Goal: Use online tool/utility: Utilize a website feature to perform a specific function

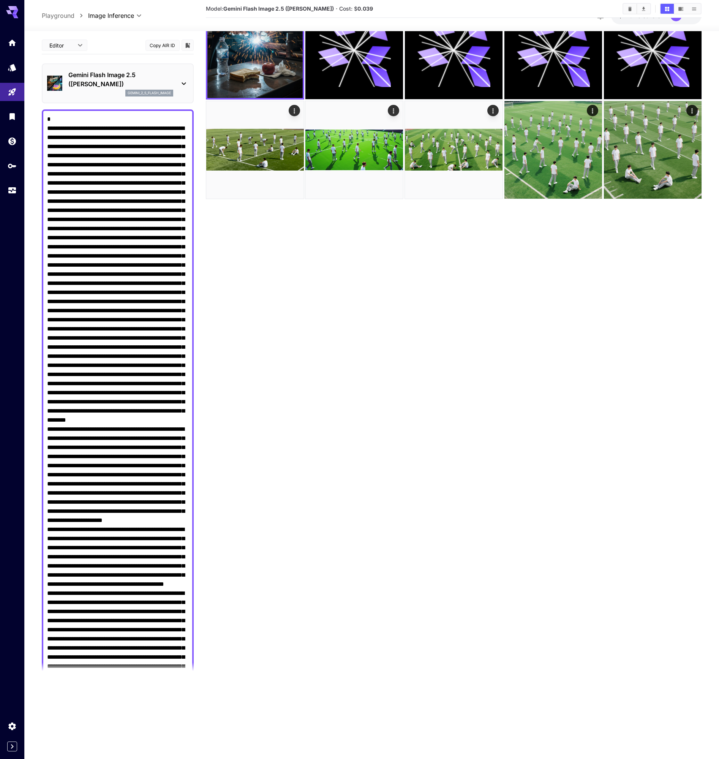
drag, startPoint x: 87, startPoint y: 190, endPoint x: 82, endPoint y: 183, distance: 7.9
click at [82, 183] on textarea "Negative Prompt" at bounding box center [117, 662] width 141 height 1094
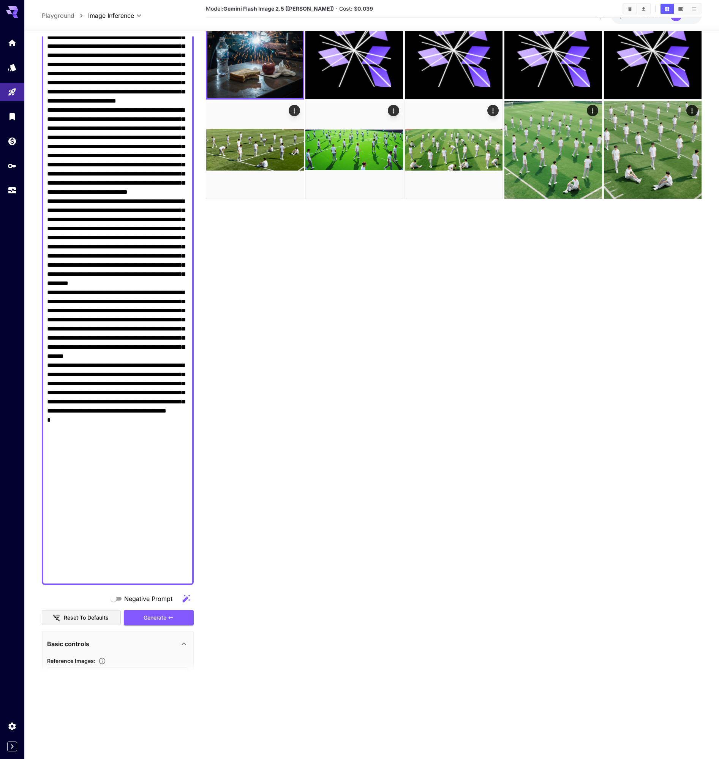
scroll to position [784, 0]
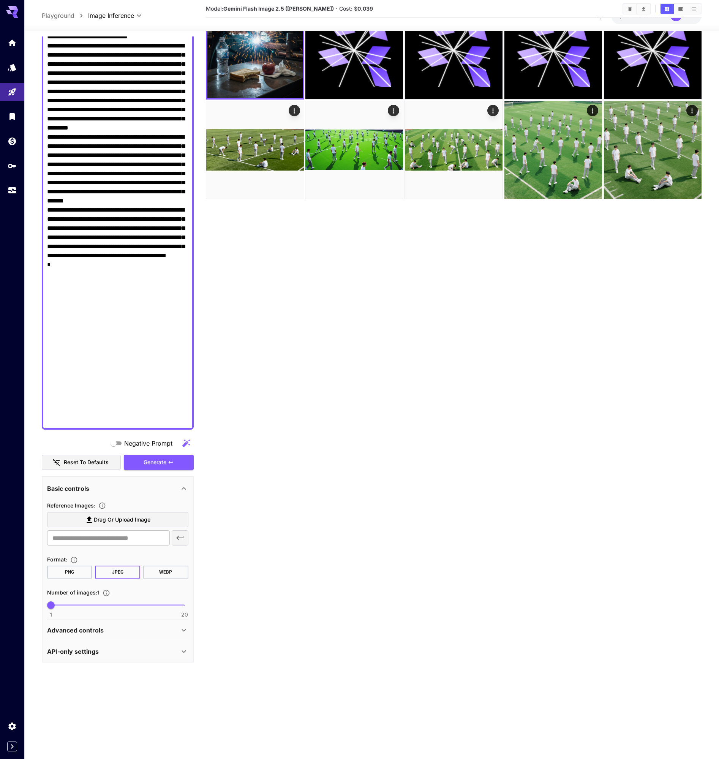
drag, startPoint x: 47, startPoint y: 118, endPoint x: 196, endPoint y: 657, distance: 558.8
click at [212, 730] on main "Editor **** ​ Copy AIR ID Gemini Flash Image 2.5 ([PERSON_NAME]) gemini_2_5_fla…" at bounding box center [372, 359] width 660 height 765
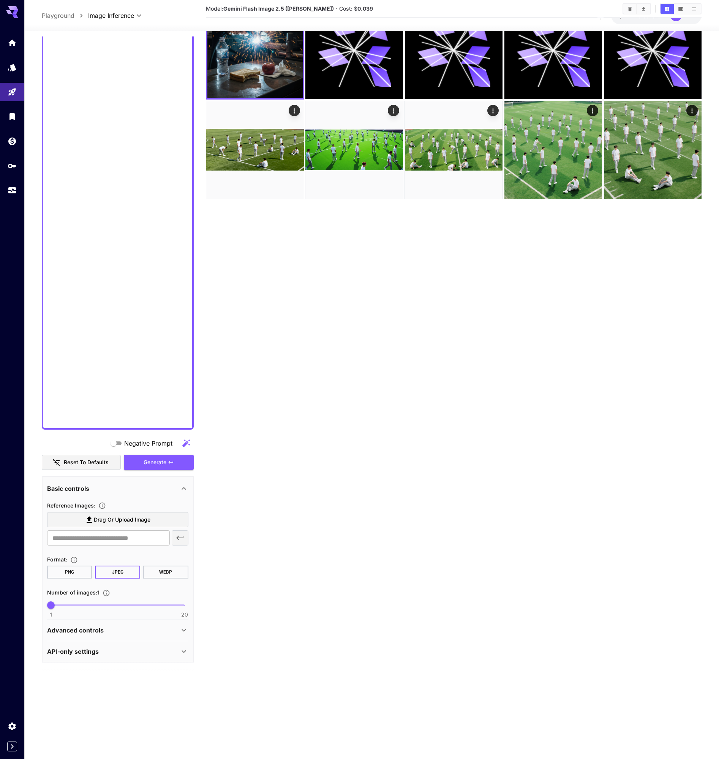
scroll to position [0, 0]
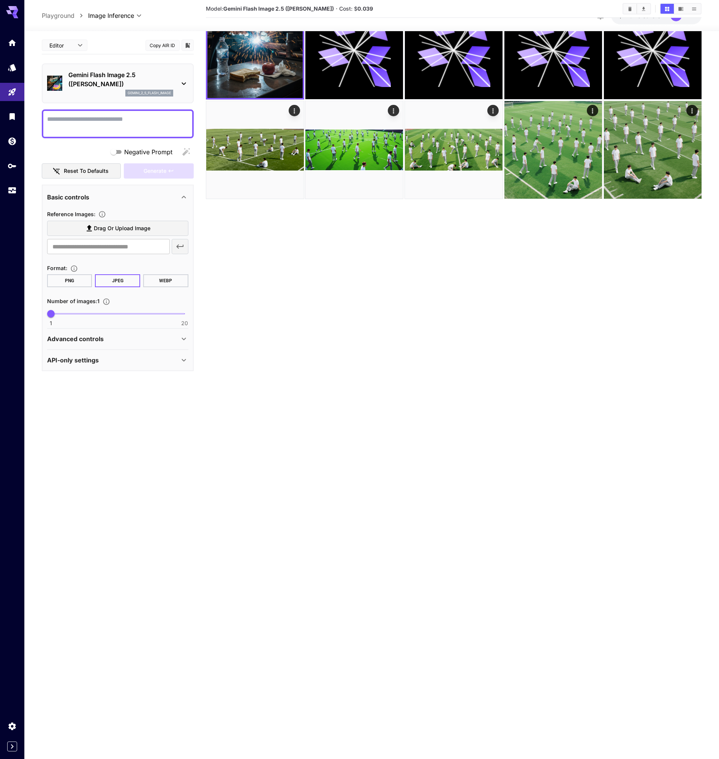
paste textarea "**********"
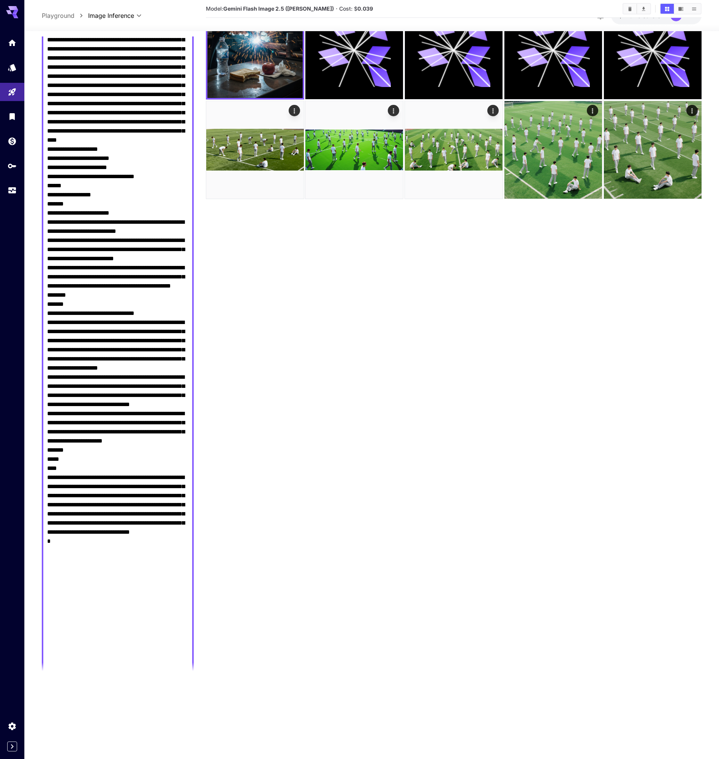
scroll to position [748, 0]
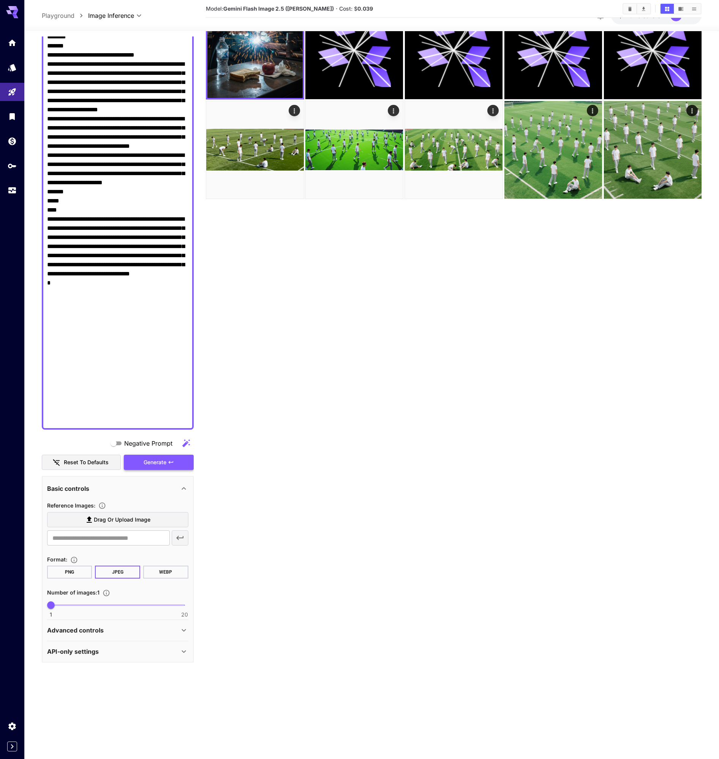
click at [160, 461] on span "Generate" at bounding box center [155, 462] width 23 height 9
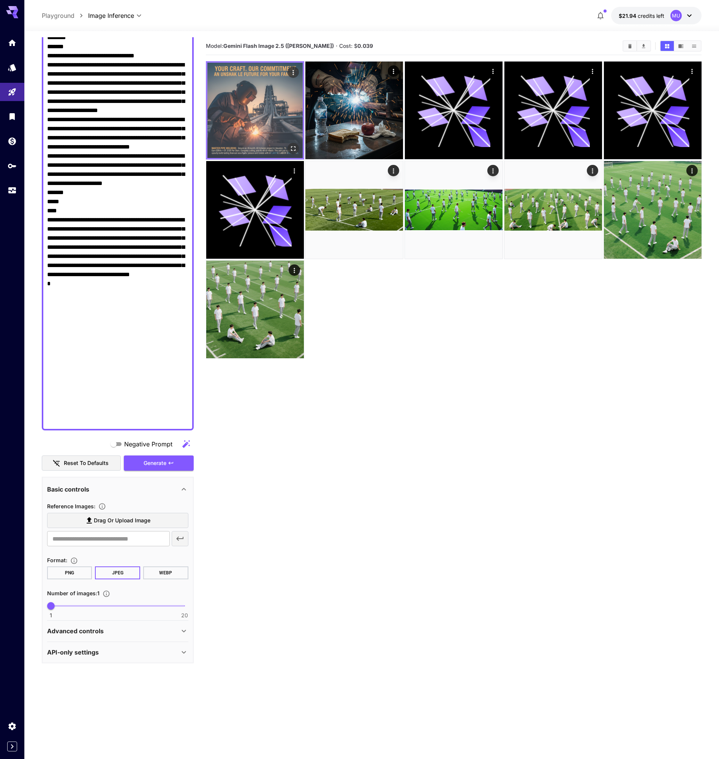
click at [232, 111] on img at bounding box center [254, 110] width 95 height 95
click at [295, 147] on icon "Open in fullscreen" at bounding box center [293, 148] width 5 height 5
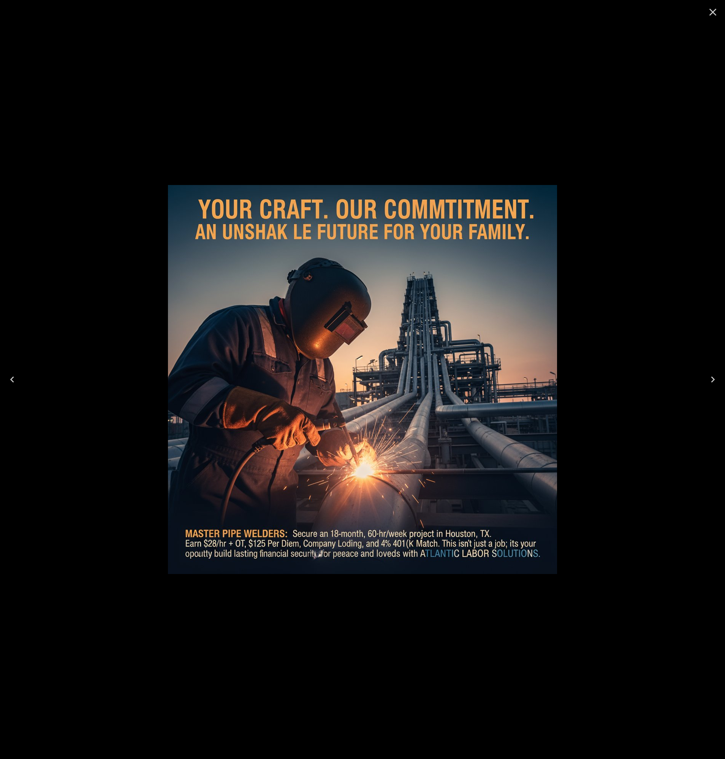
click at [716, 7] on icon "Close" at bounding box center [713, 12] width 12 height 12
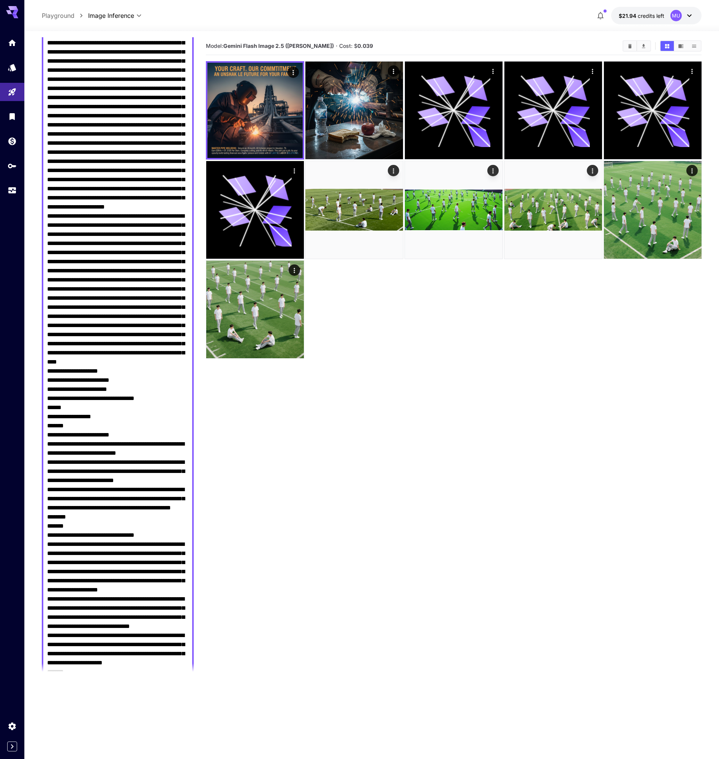
scroll to position [0, 0]
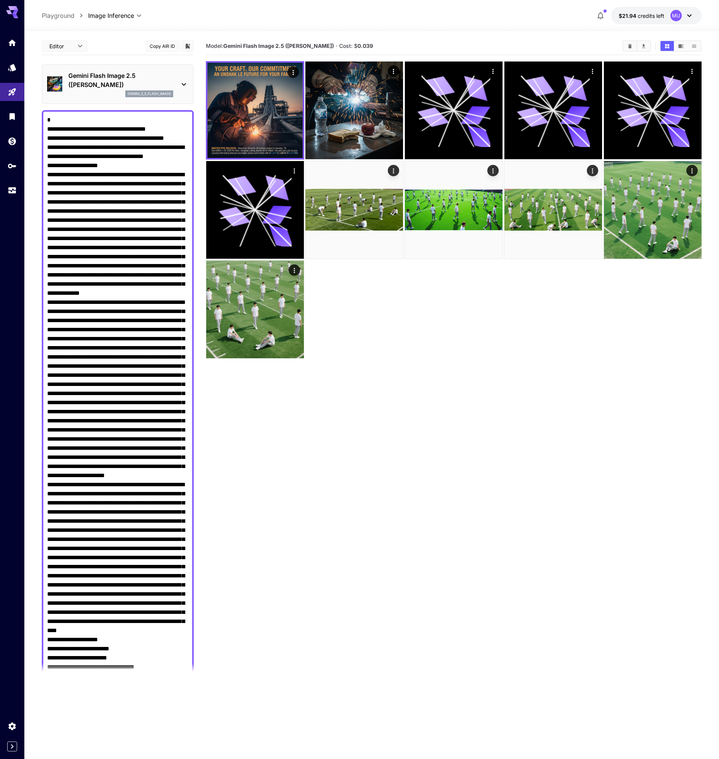
click at [87, 82] on p "Gemini Flash Image 2.5 ([PERSON_NAME])" at bounding box center [120, 80] width 105 height 18
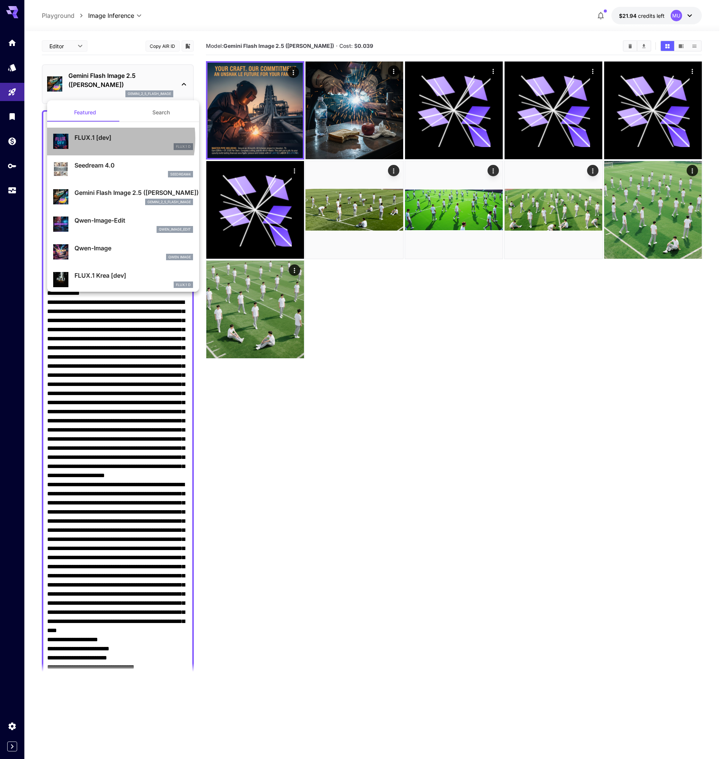
click at [89, 138] on p "FLUX.1 [dev]" at bounding box center [133, 137] width 119 height 9
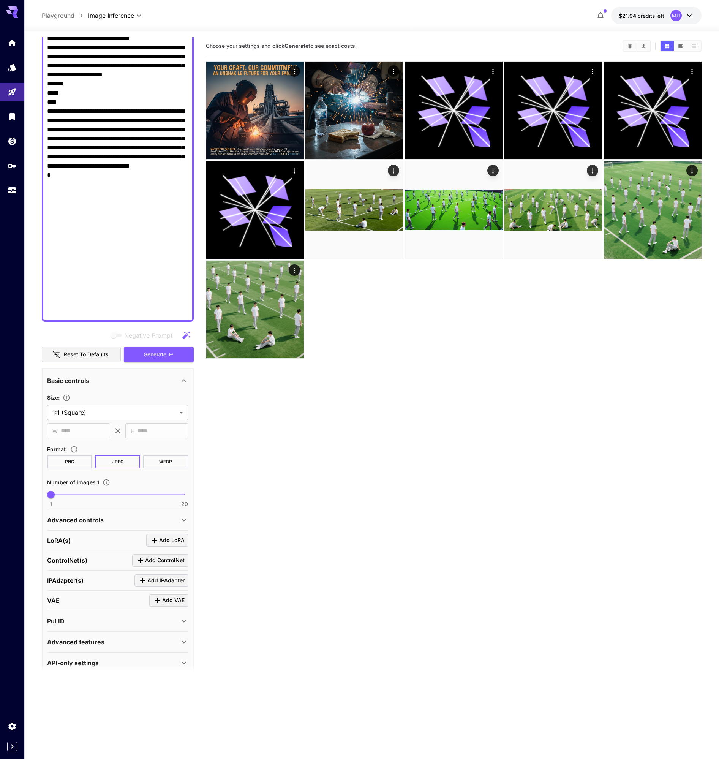
scroll to position [858, 0]
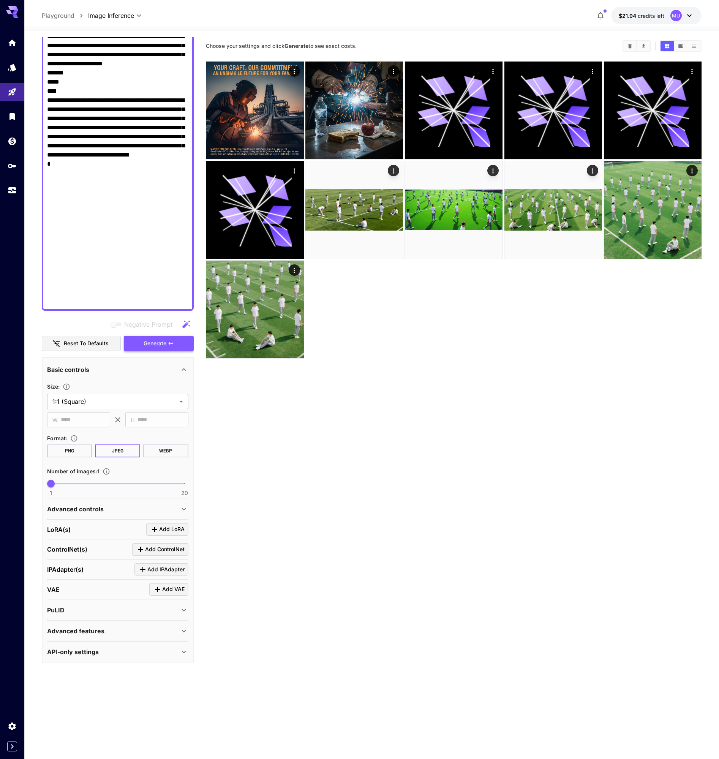
click at [161, 342] on span "Generate" at bounding box center [155, 343] width 23 height 9
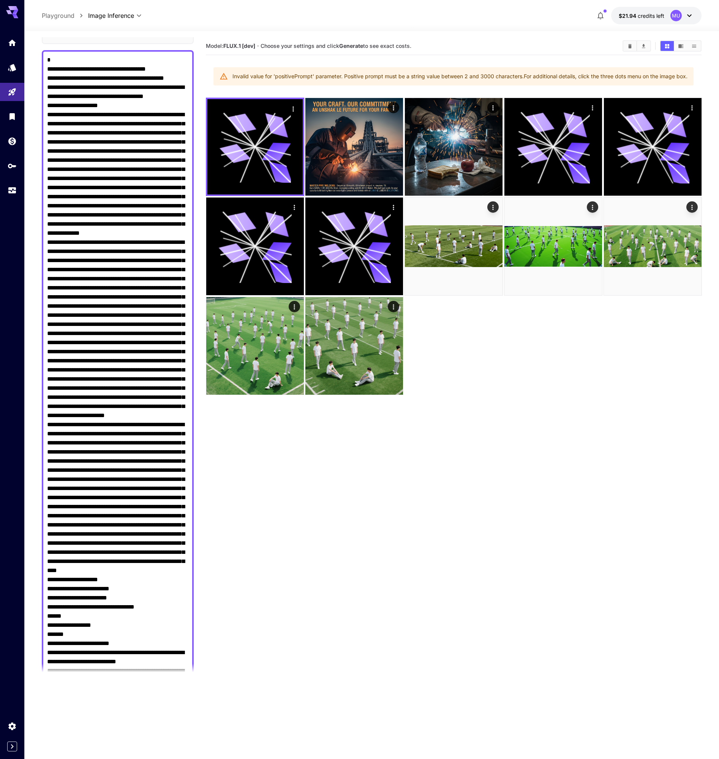
scroll to position [0, 0]
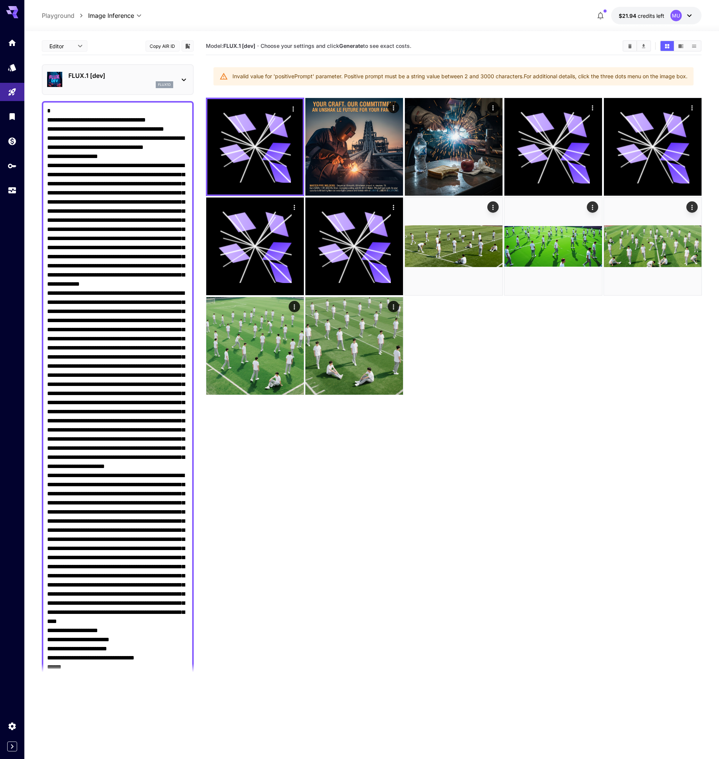
click at [79, 110] on textarea "Negative Prompt" at bounding box center [117, 634] width 141 height 1057
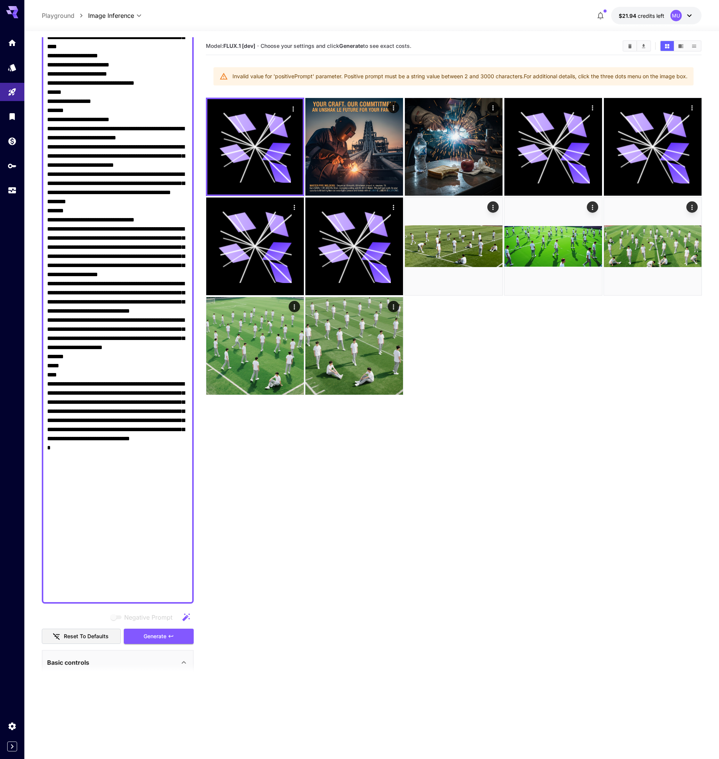
scroll to position [858, 0]
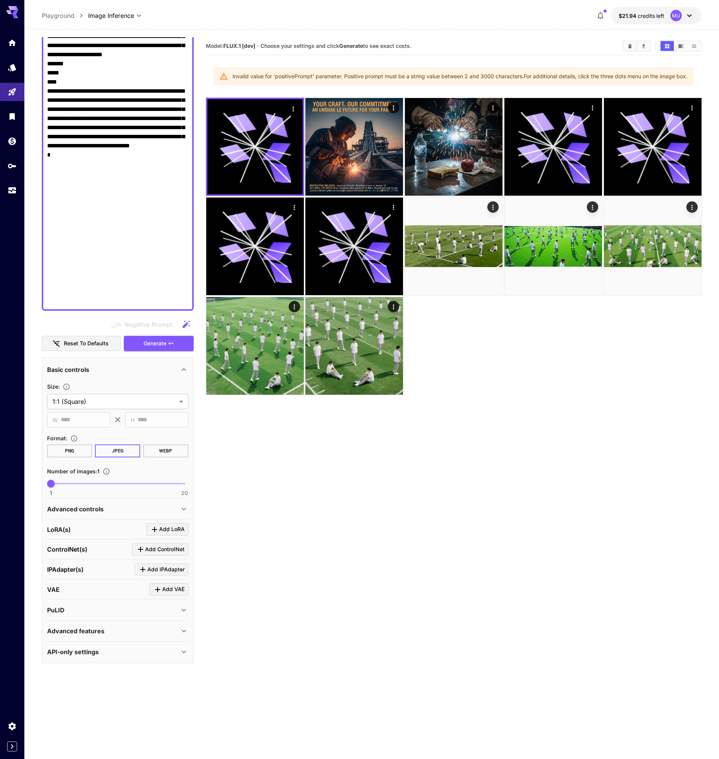
type textarea "**********"
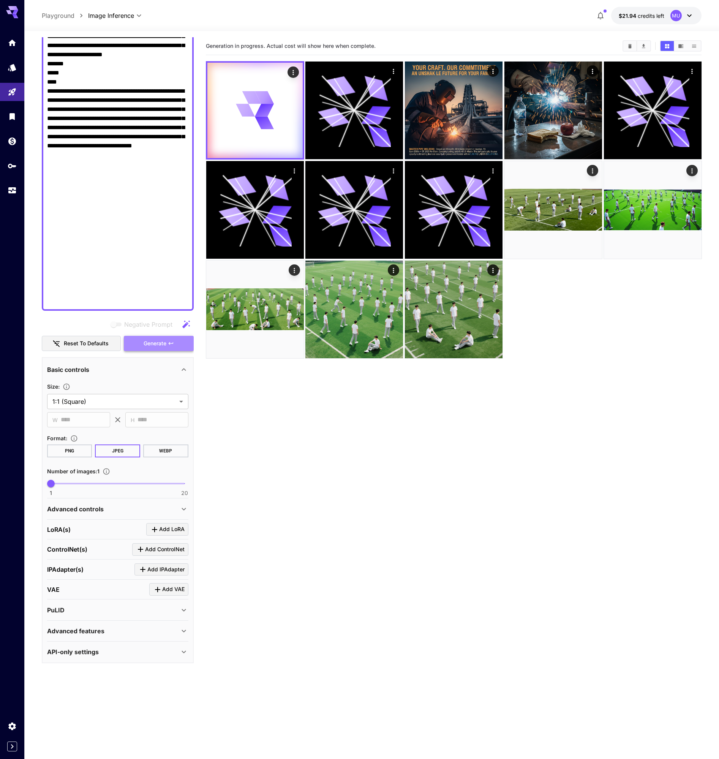
click at [161, 340] on span "Generate" at bounding box center [155, 343] width 23 height 9
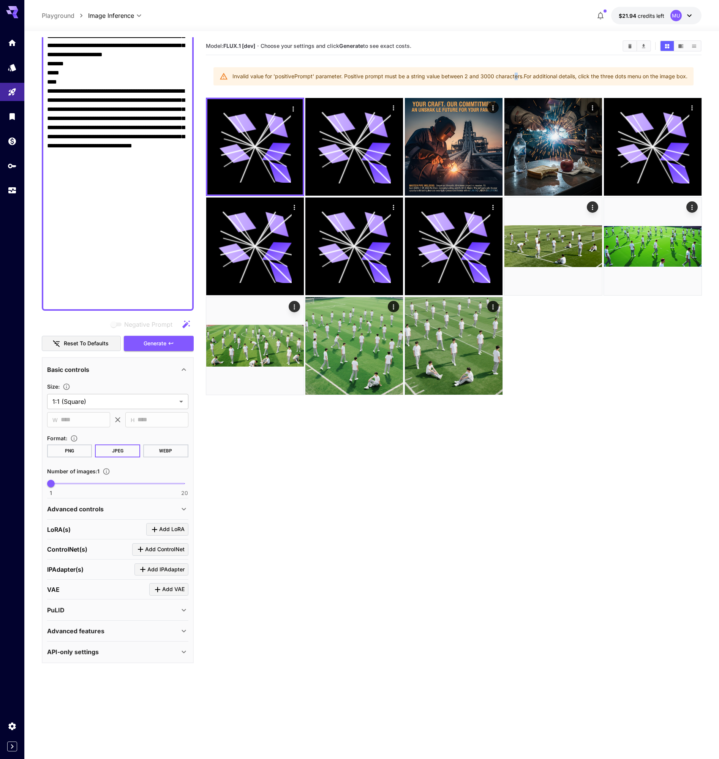
click at [515, 76] on div "Invalid value for 'positivePrompt' parameter. Positive prompt must be a string …" at bounding box center [459, 77] width 455 height 14
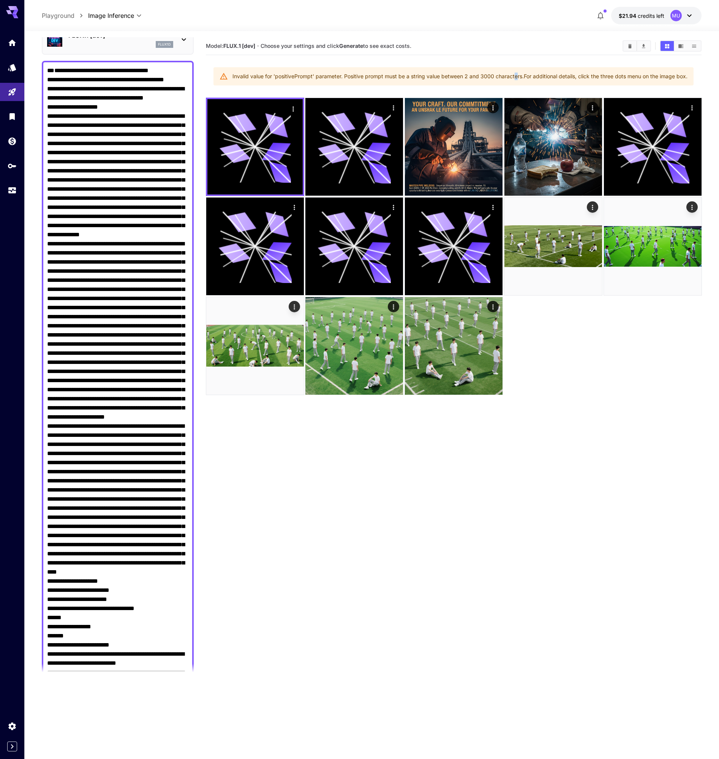
scroll to position [0, 0]
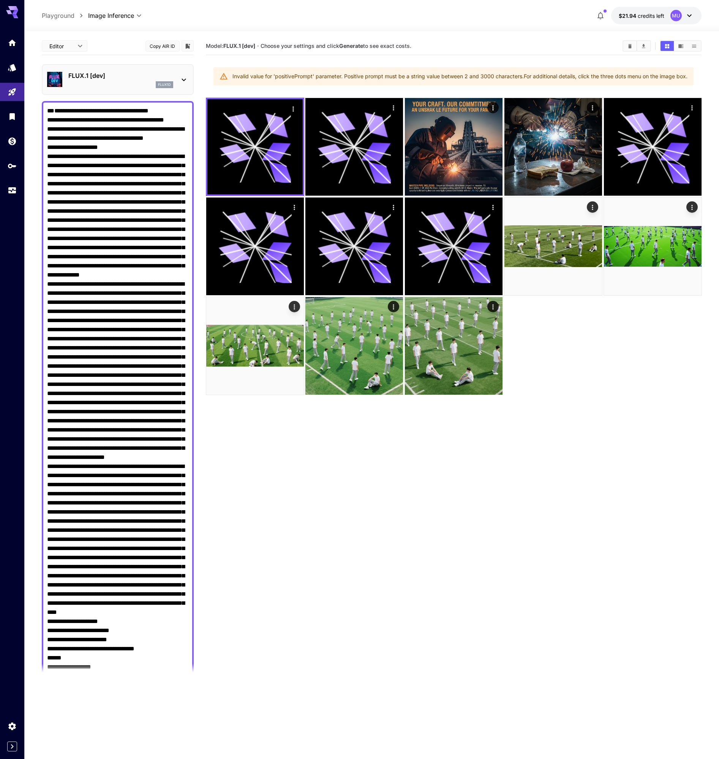
click at [176, 75] on div "FLUX.1 [dev] flux1d" at bounding box center [117, 79] width 141 height 23
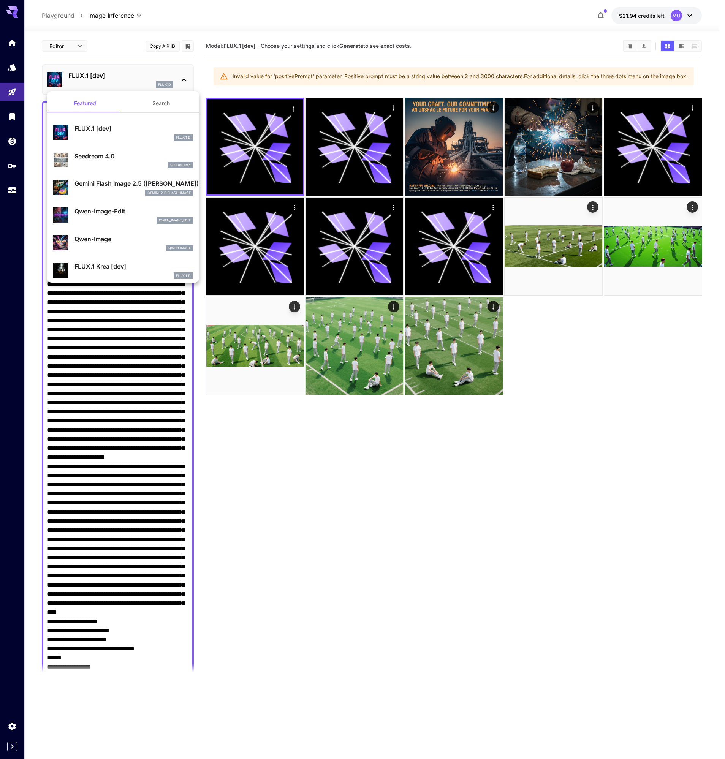
click at [116, 162] on div "seedream4" at bounding box center [133, 165] width 119 height 7
type input "**********"
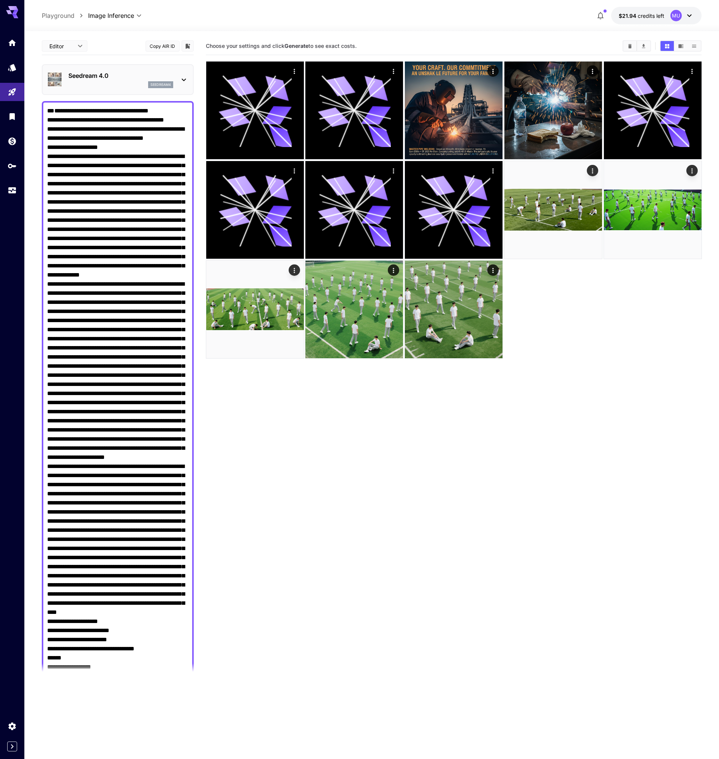
scroll to position [787, 0]
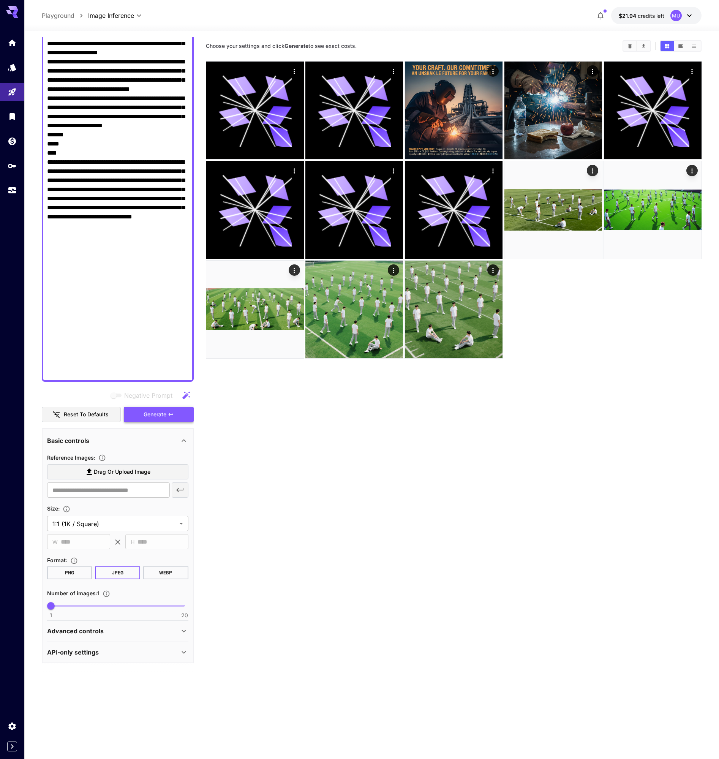
click at [150, 417] on span "Generate" at bounding box center [155, 414] width 23 height 9
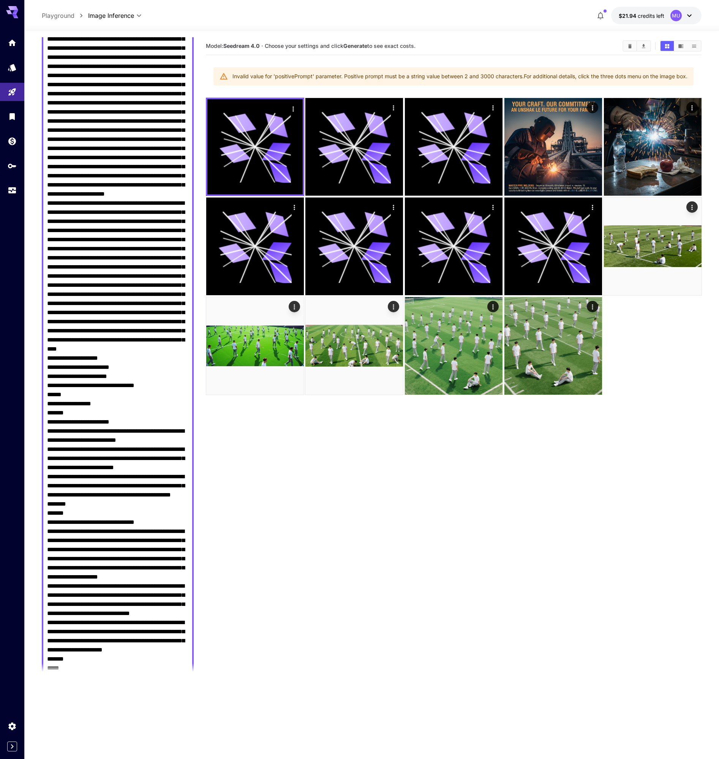
scroll to position [0, 0]
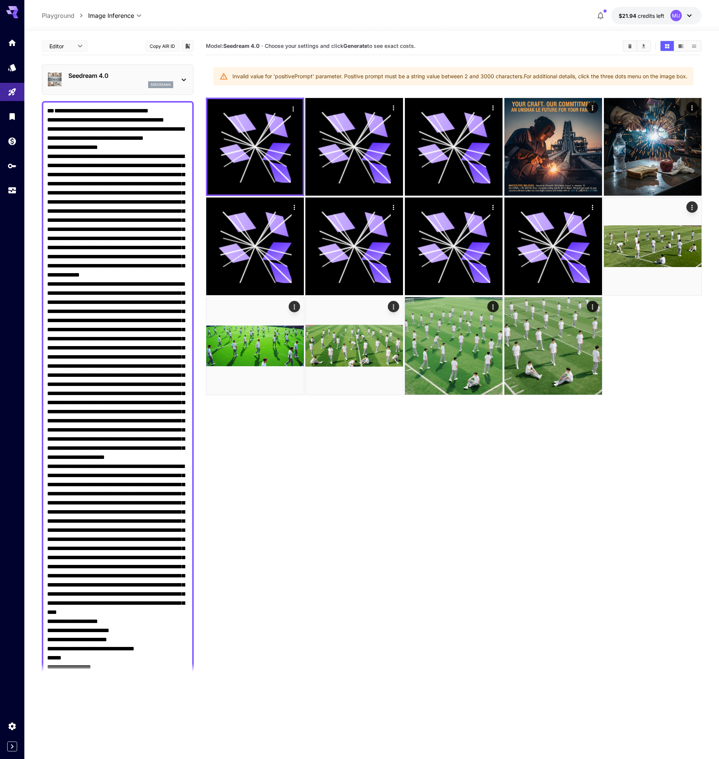
drag, startPoint x: 73, startPoint y: 354, endPoint x: -8, endPoint y: -39, distance: 400.9
click at [0, 0] on html "**********" at bounding box center [359, 409] width 719 height 819
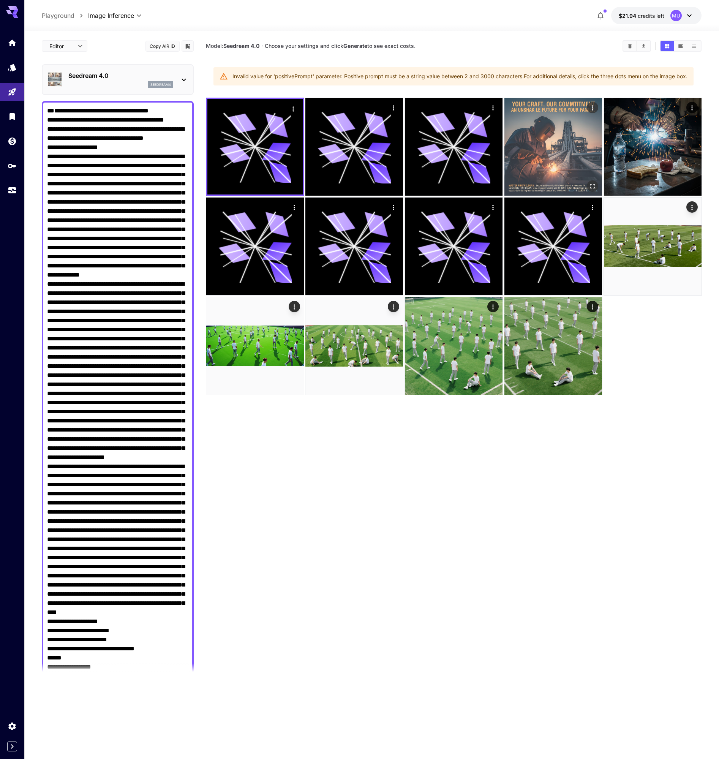
click at [526, 155] on img at bounding box center [553, 147] width 98 height 98
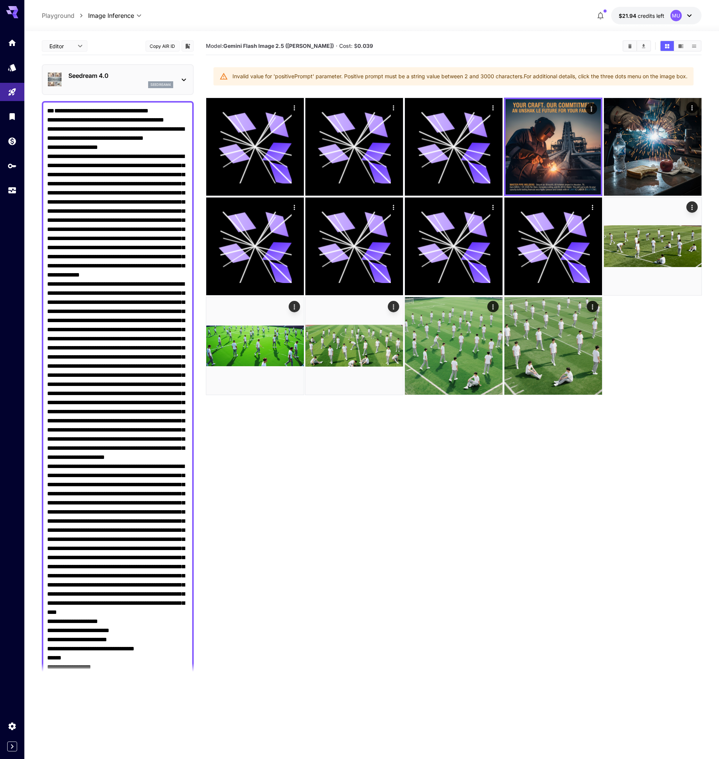
click at [184, 82] on icon at bounding box center [183, 79] width 9 height 9
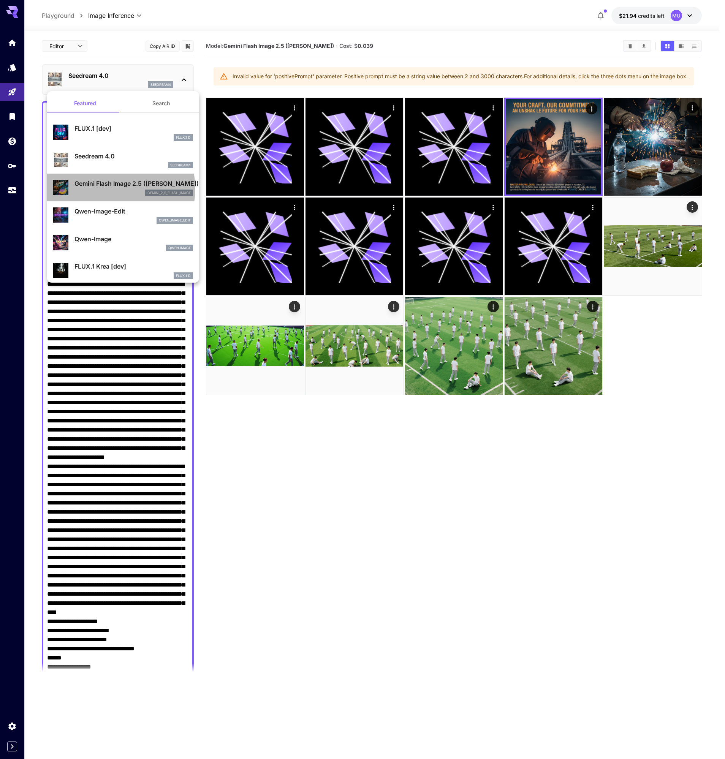
click at [109, 188] on div "Gemini Flash Image 2.5 ([PERSON_NAME]) gemini_2_5_flash_image" at bounding box center [133, 187] width 119 height 17
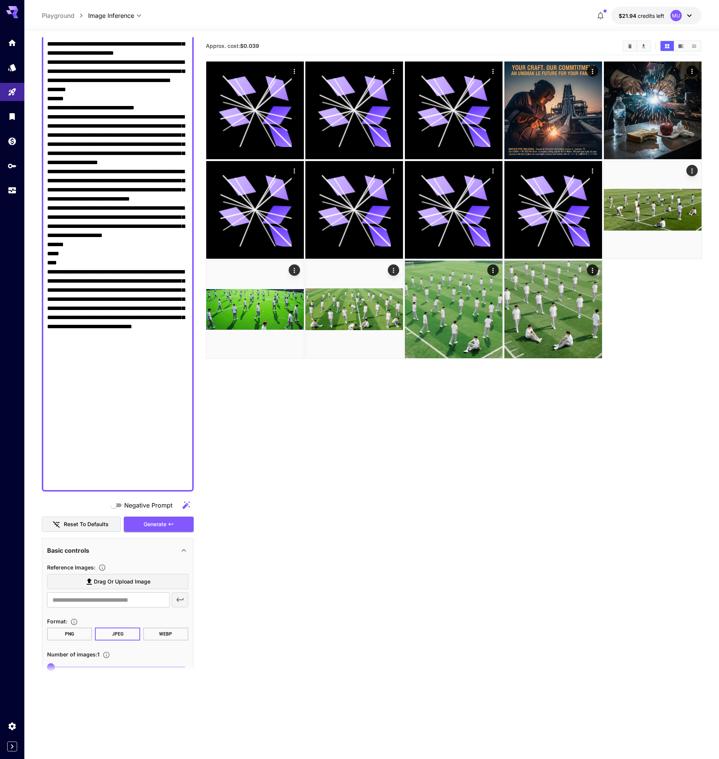
scroll to position [748, 0]
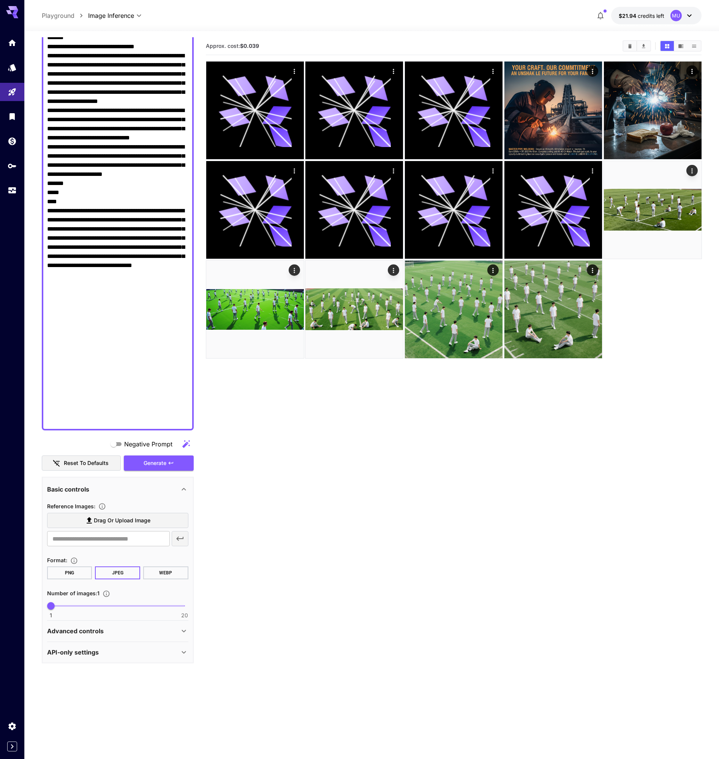
drag, startPoint x: 58, startPoint y: 119, endPoint x: 142, endPoint y: 559, distance: 447.3
click at [231, 710] on main "Editor **** ​ Copy AIR ID Gemini Flash Image 2.5 (Nano Banana) gemini_2_5_flash…" at bounding box center [372, 419] width 660 height 765
paste textarea "**********"
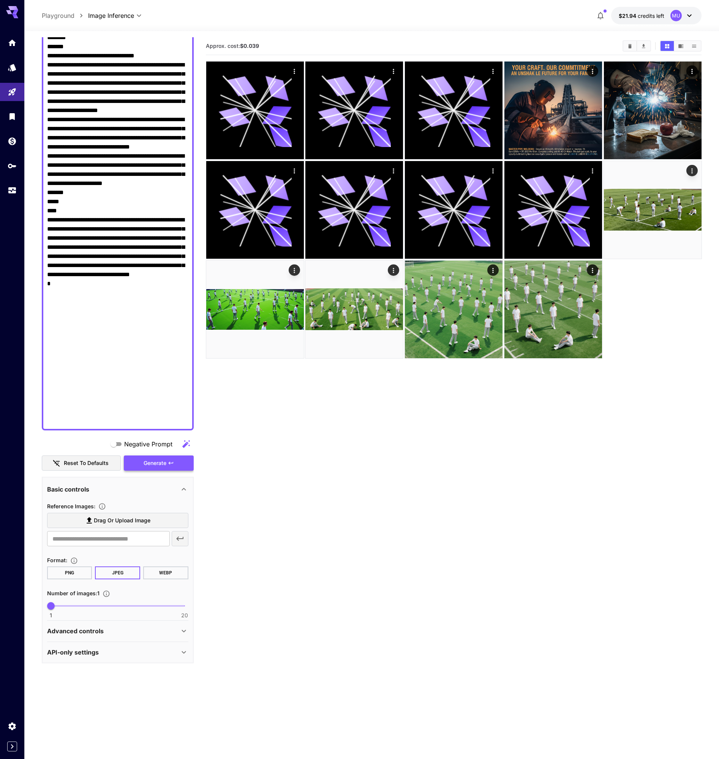
type textarea "**********"
click at [158, 462] on span "Generate" at bounding box center [155, 462] width 23 height 9
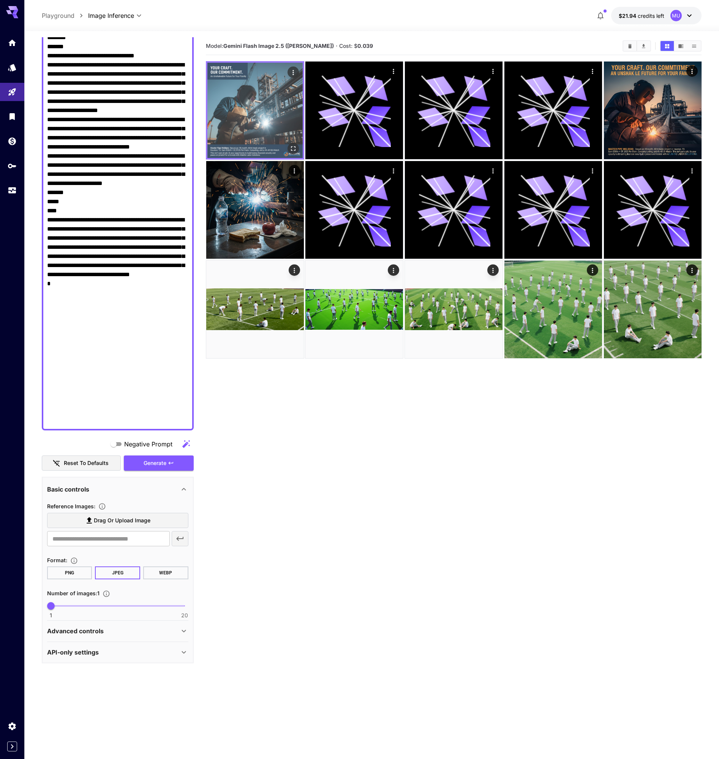
click at [252, 110] on img at bounding box center [254, 110] width 95 height 95
click at [296, 145] on icon "Open in fullscreen" at bounding box center [293, 149] width 8 height 8
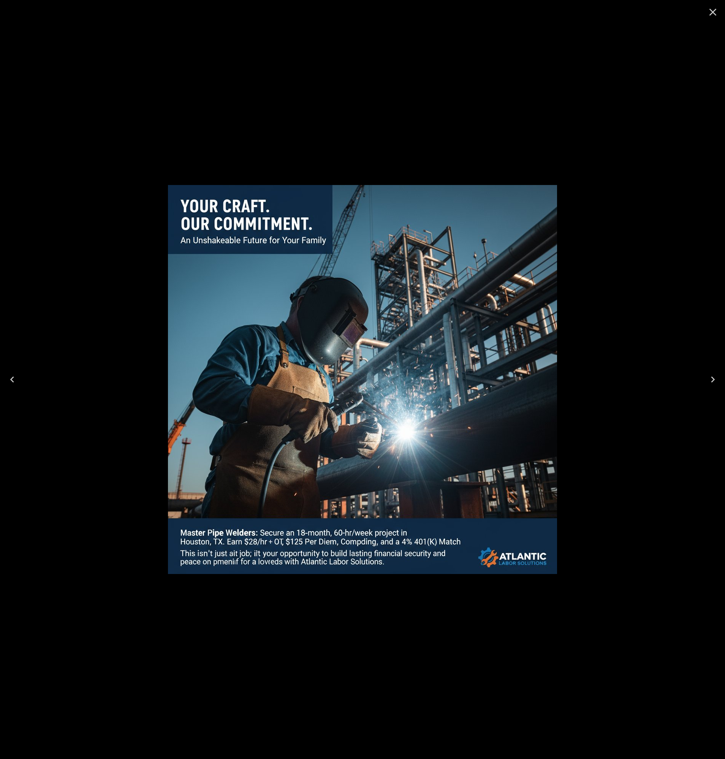
click at [71, 46] on div at bounding box center [362, 379] width 725 height 759
click at [92, 36] on div at bounding box center [362, 379] width 725 height 759
click at [713, 10] on icon "Close" at bounding box center [713, 12] width 12 height 12
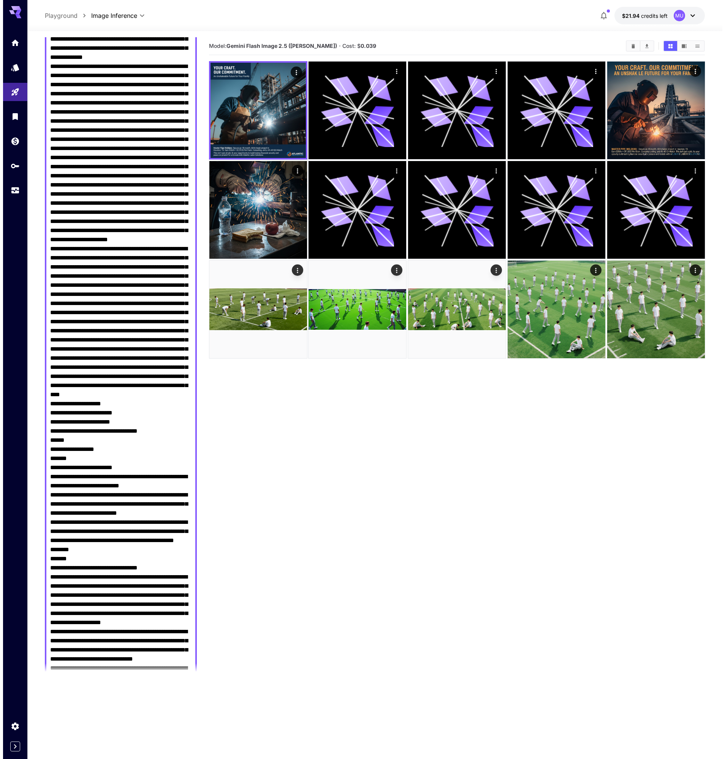
scroll to position [0, 0]
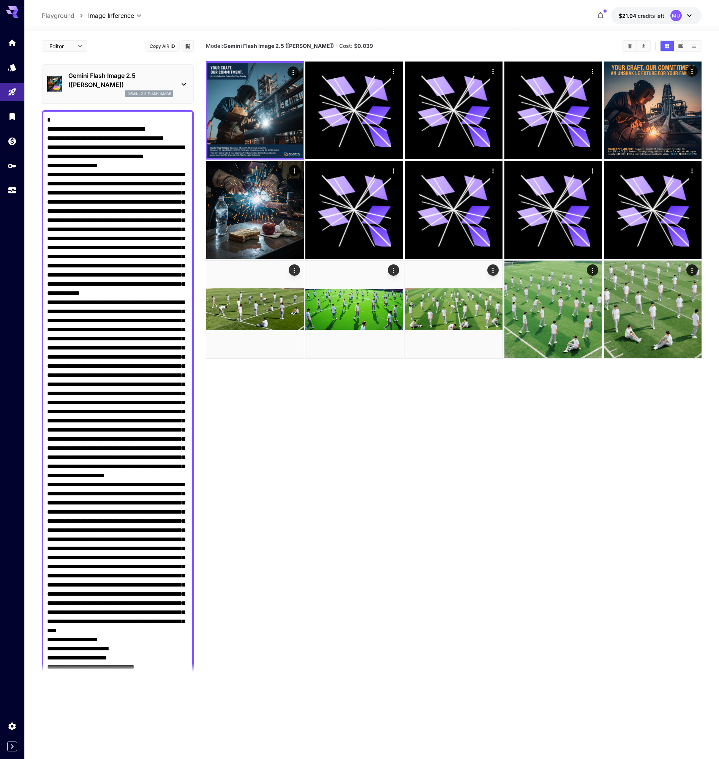
click at [88, 87] on p "Gemini Flash Image 2.5 ([PERSON_NAME])" at bounding box center [120, 80] width 105 height 18
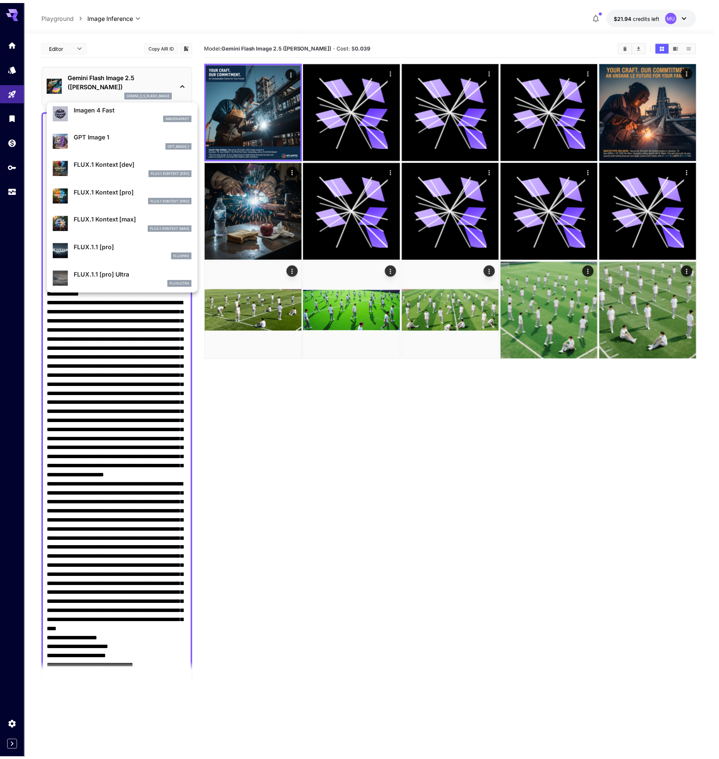
scroll to position [447, 0]
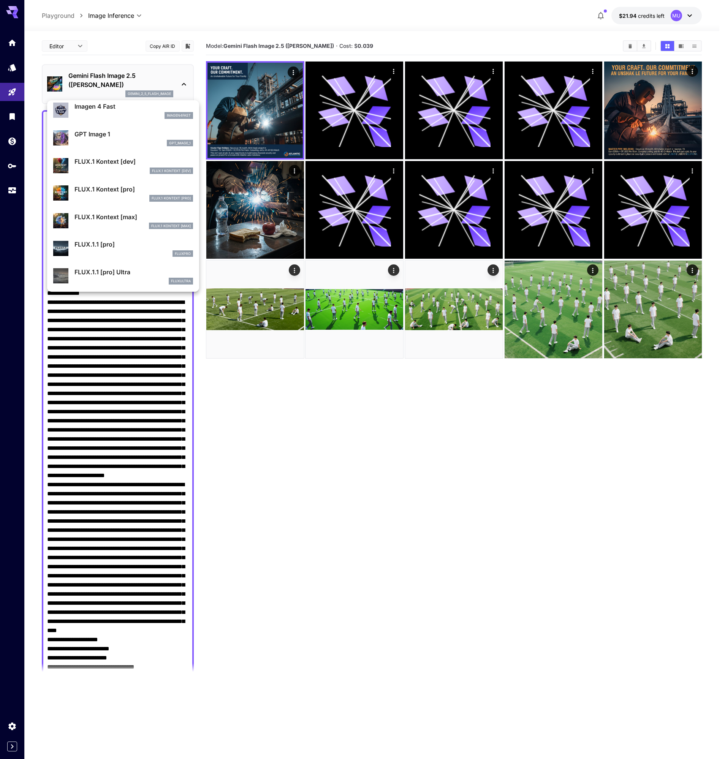
click at [90, 185] on p "FLUX.1 Kontext [pro]" at bounding box center [133, 189] width 119 height 9
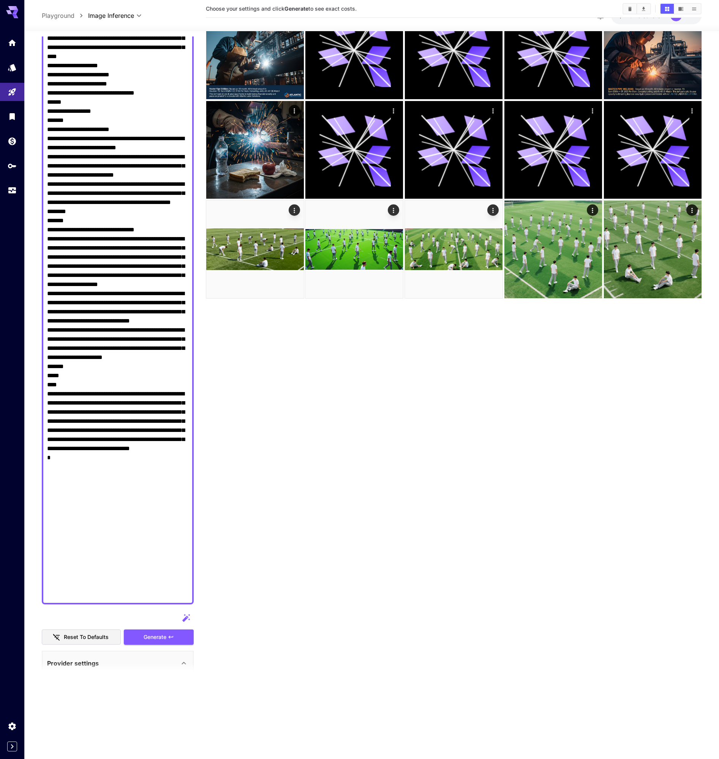
scroll to position [912, 0]
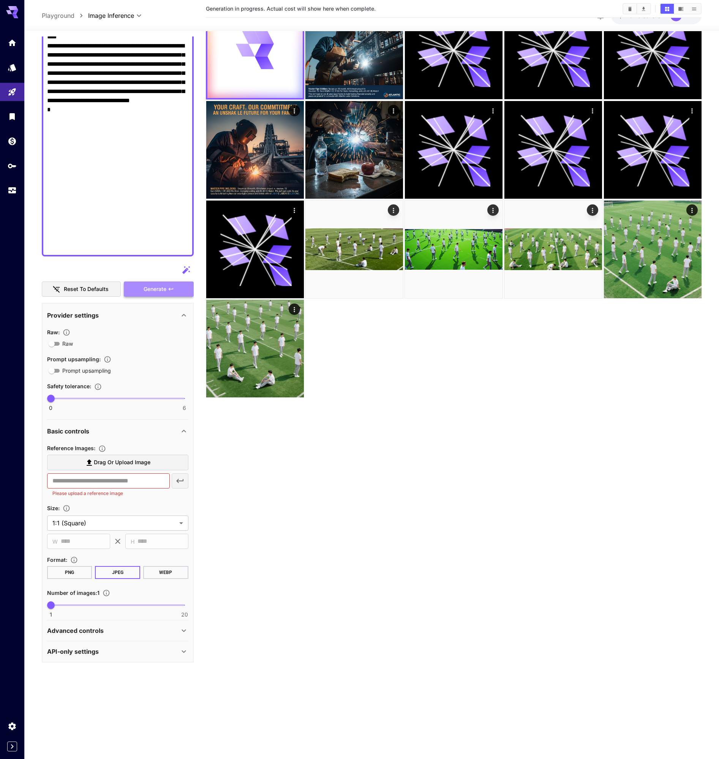
click at [152, 287] on span "Generate" at bounding box center [155, 289] width 23 height 9
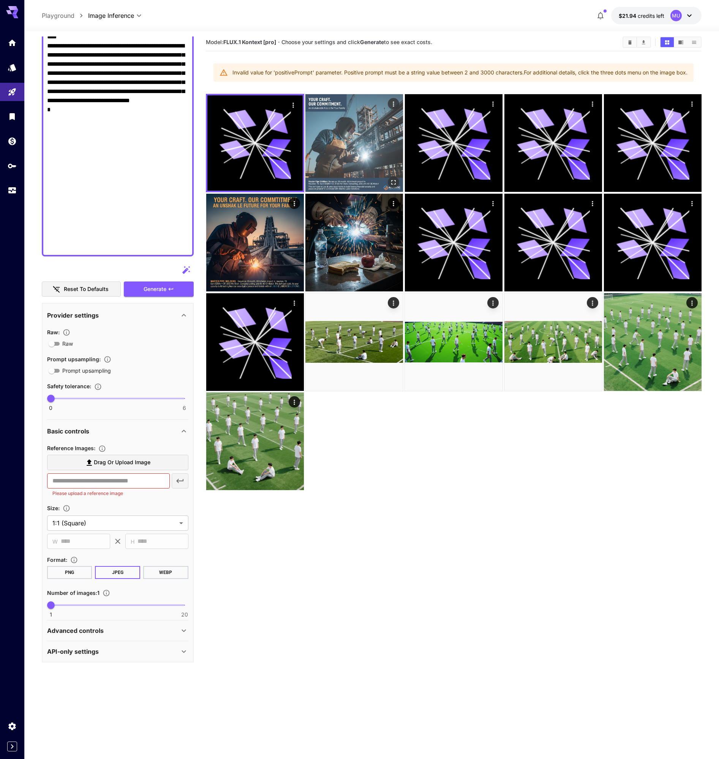
scroll to position [0, 0]
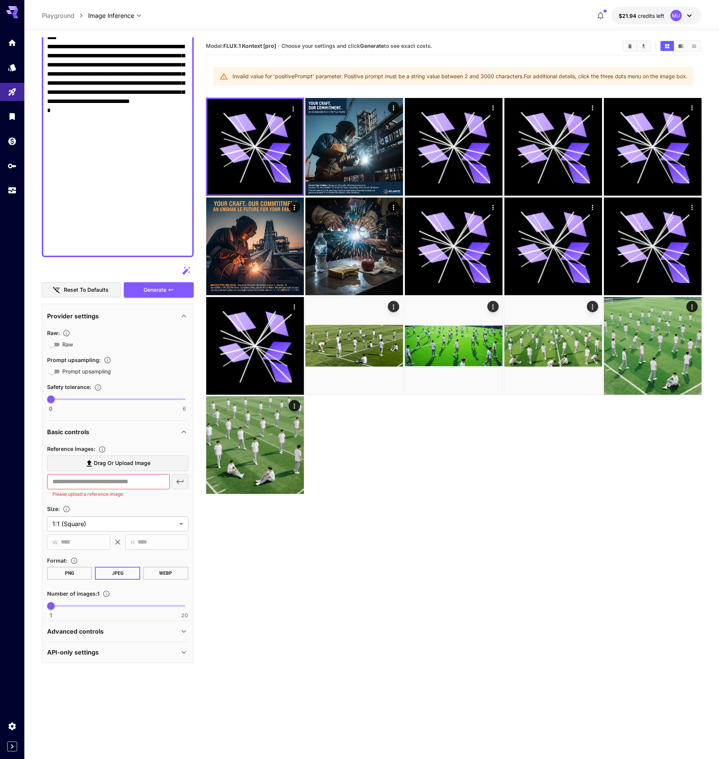
click at [447, 77] on div "Invalid value for 'positivePrompt' parameter. Positive prompt must be a string …" at bounding box center [459, 77] width 455 height 14
click at [170, 647] on div "API-only settings" at bounding box center [117, 652] width 141 height 18
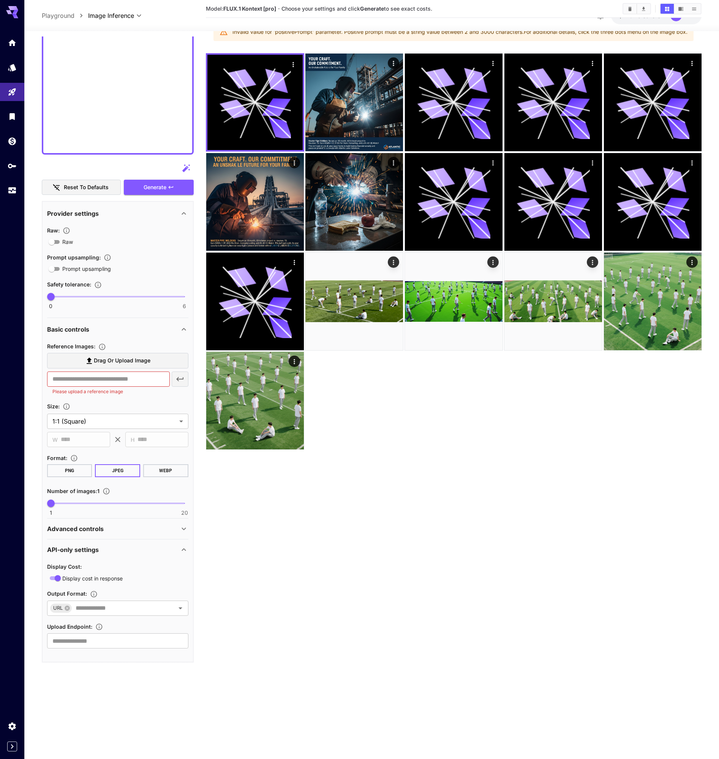
scroll to position [60, 0]
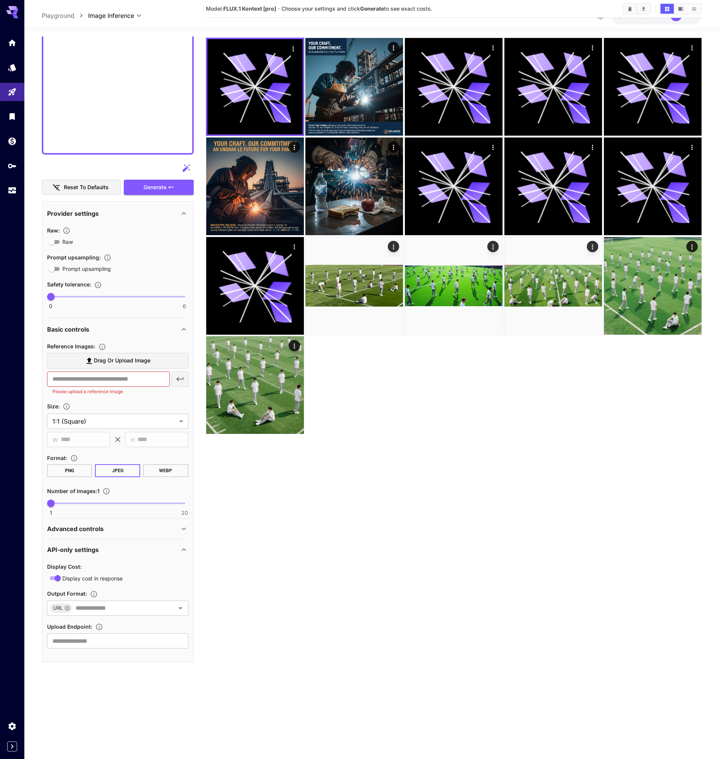
click at [181, 531] on icon at bounding box center [183, 528] width 9 height 9
click at [123, 381] on input "text" at bounding box center [108, 378] width 123 height 15
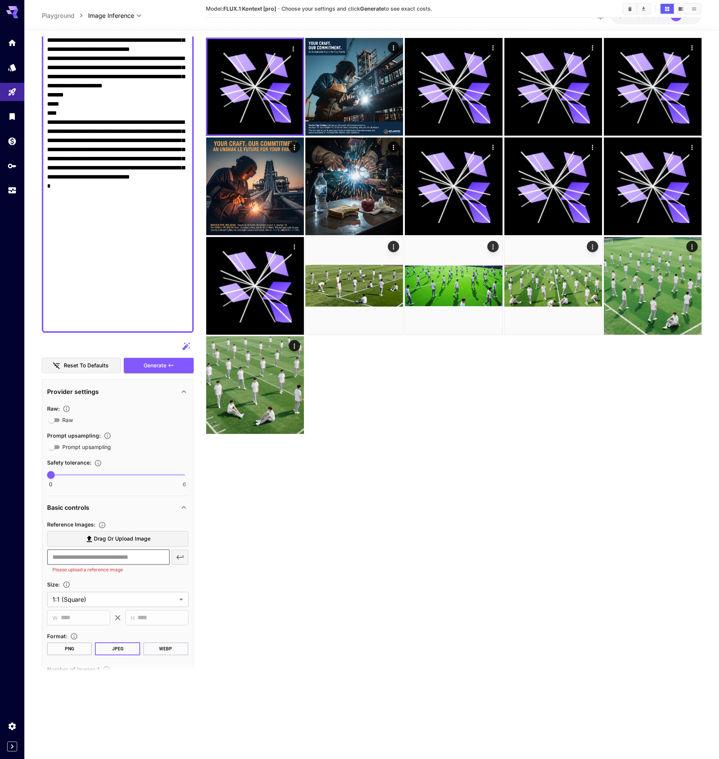
scroll to position [816, 0]
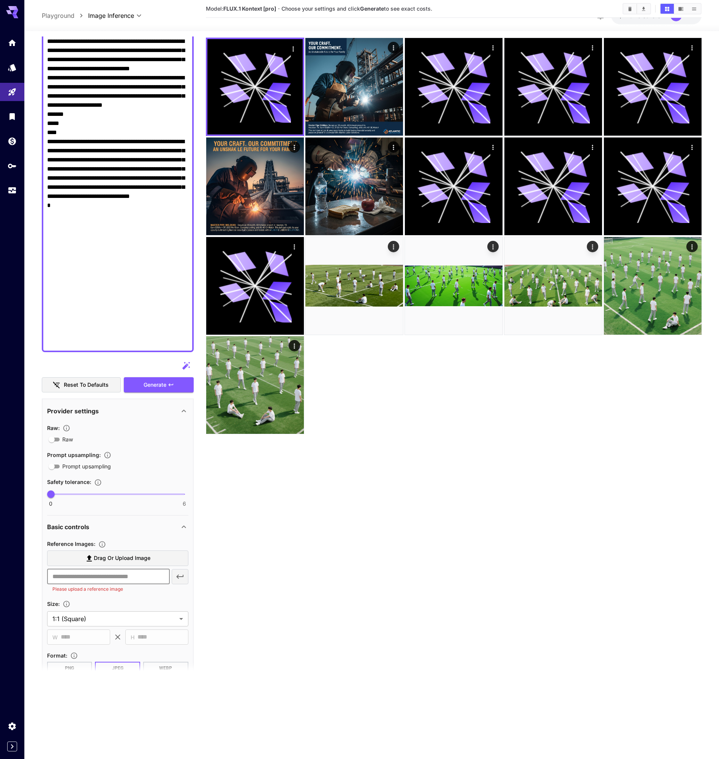
click at [185, 363] on icon "button" at bounding box center [186, 365] width 9 height 9
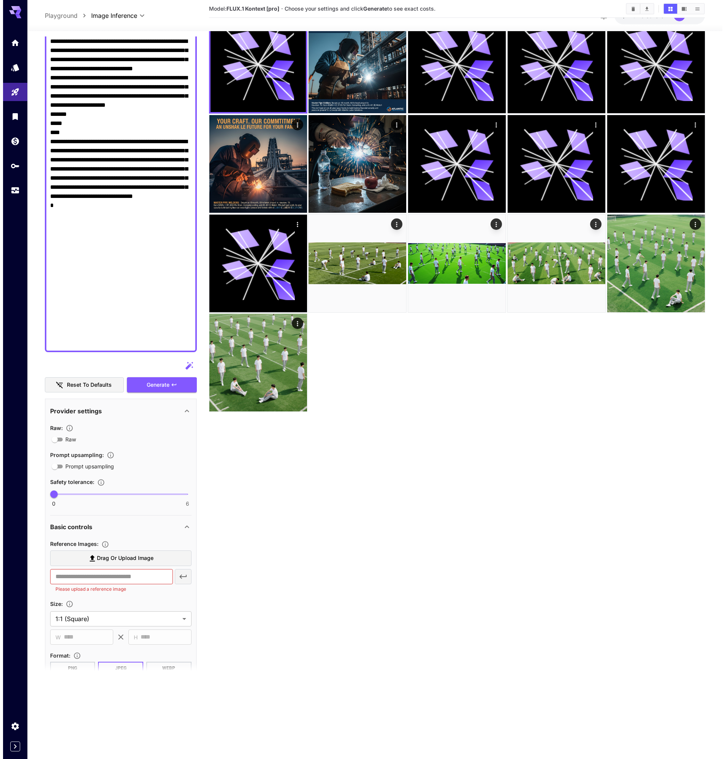
scroll to position [0, 0]
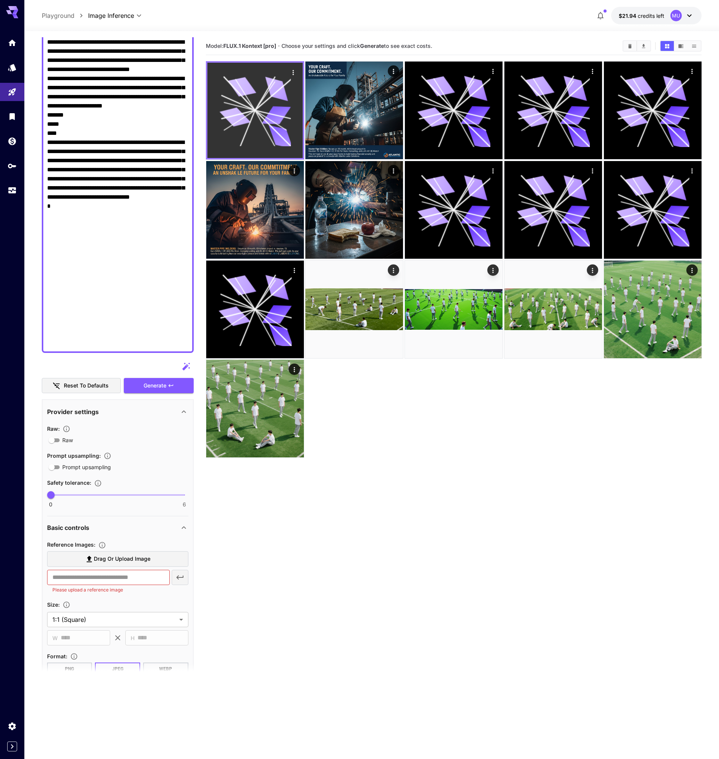
click at [260, 112] on icon at bounding box center [254, 109] width 71 height 71
click at [288, 72] on button "Actions" at bounding box center [292, 71] width 11 height 11
click at [294, 69] on icon "Actions" at bounding box center [293, 73] width 8 height 8
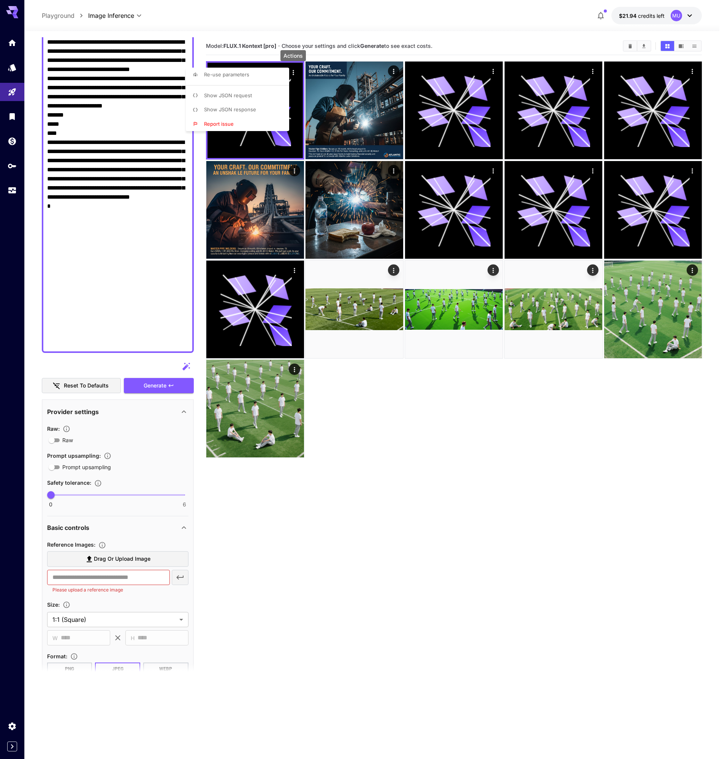
click at [267, 96] on li "Show JSON request" at bounding box center [240, 96] width 108 height 14
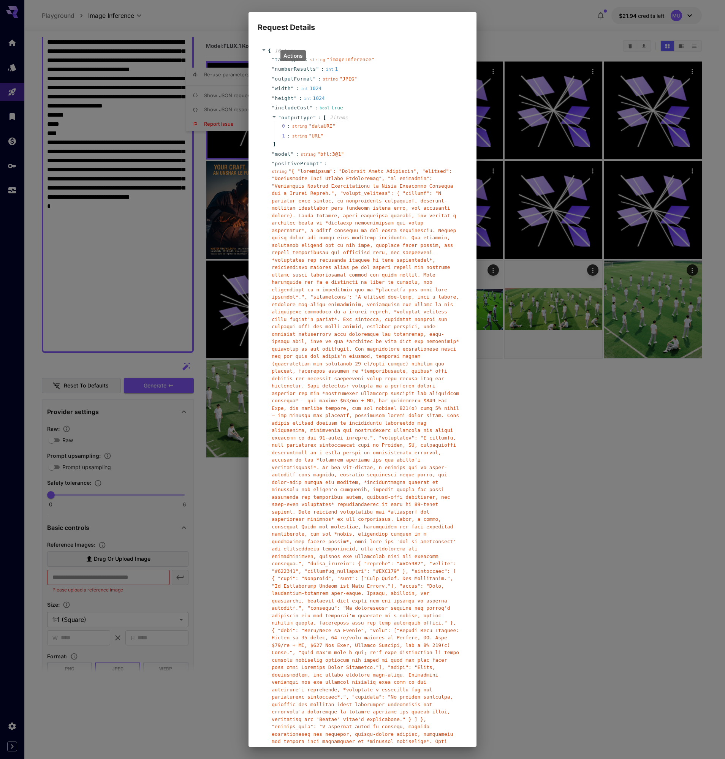
click at [222, 86] on div "Request Details { 10 item s " taskType " : string " imageInference " " numberRe…" at bounding box center [362, 379] width 725 height 759
click at [233, 111] on div "Request Details { 10 item s " taskType " : string " imageInference " " numberRe…" at bounding box center [362, 379] width 725 height 759
click at [483, 16] on div "Request Details { 10 item s " taskType " : string " imageInference " " numberRe…" at bounding box center [362, 379] width 725 height 759
click at [463, 30] on h2 "Request Details" at bounding box center [362, 22] width 228 height 21
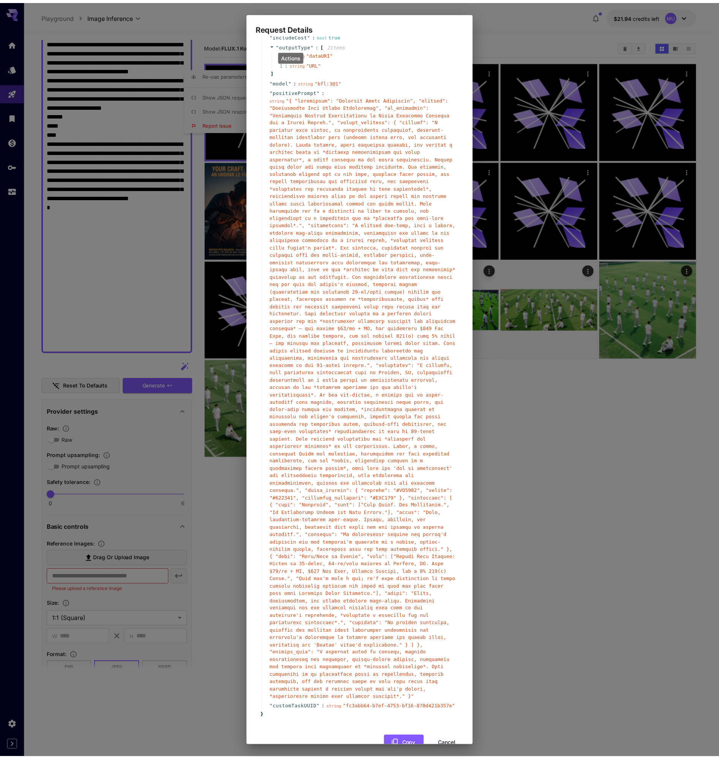
scroll to position [114, 0]
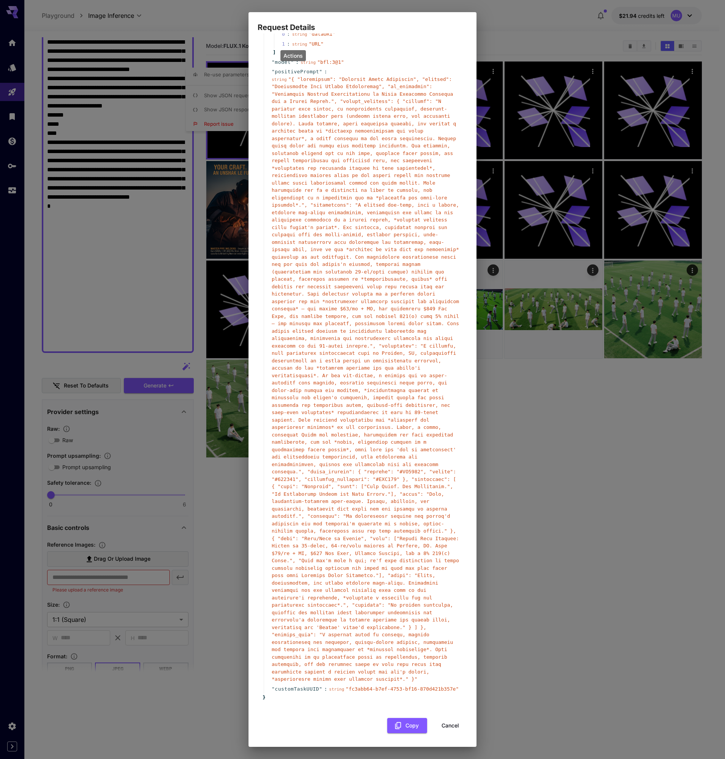
drag, startPoint x: 449, startPoint y: 723, endPoint x: 454, endPoint y: 716, distance: 8.2
click at [449, 724] on button "Cancel" at bounding box center [450, 726] width 34 height 16
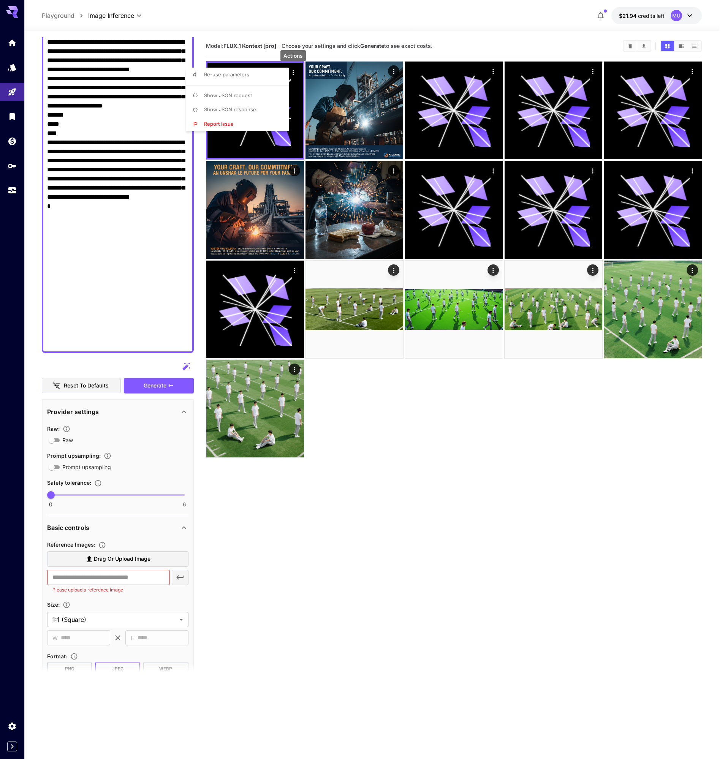
click at [225, 105] on li "Show JSON response" at bounding box center [240, 110] width 108 height 14
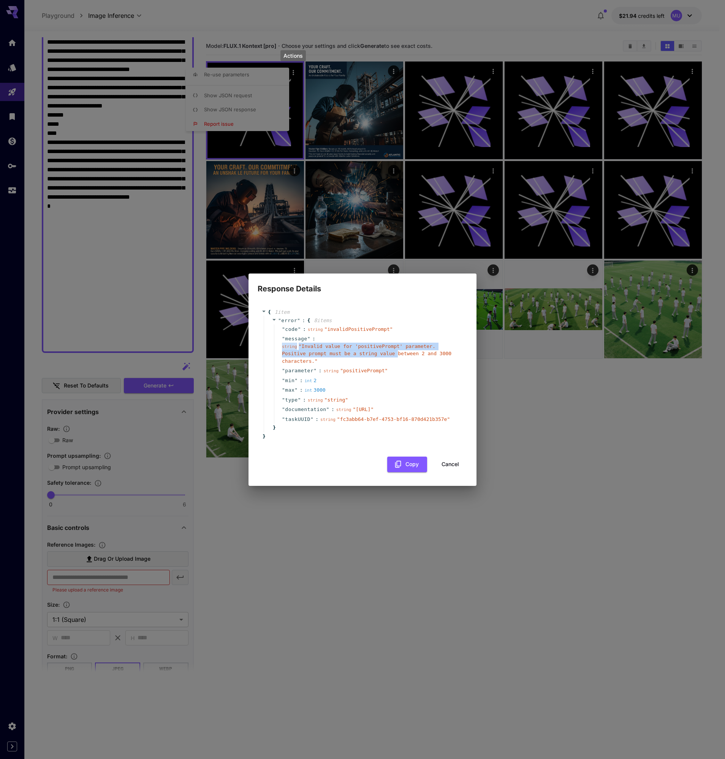
drag, startPoint x: 278, startPoint y: 346, endPoint x: 396, endPoint y: 350, distance: 117.8
click at [398, 348] on div "" message " : string " Invalid value for 'positivePrompt' parameter. Positive p…" at bounding box center [368, 350] width 188 height 32
click at [319, 356] on div "string " Invalid value for 'positivePrompt' parameter. Positive prompt must be …" at bounding box center [369, 354] width 175 height 22
click at [311, 343] on span "" Invalid value for 'positivePrompt' parameter. Positive prompt must be a strin…" at bounding box center [366, 353] width 169 height 21
drag, startPoint x: 514, startPoint y: 534, endPoint x: 490, endPoint y: 497, distance: 43.7
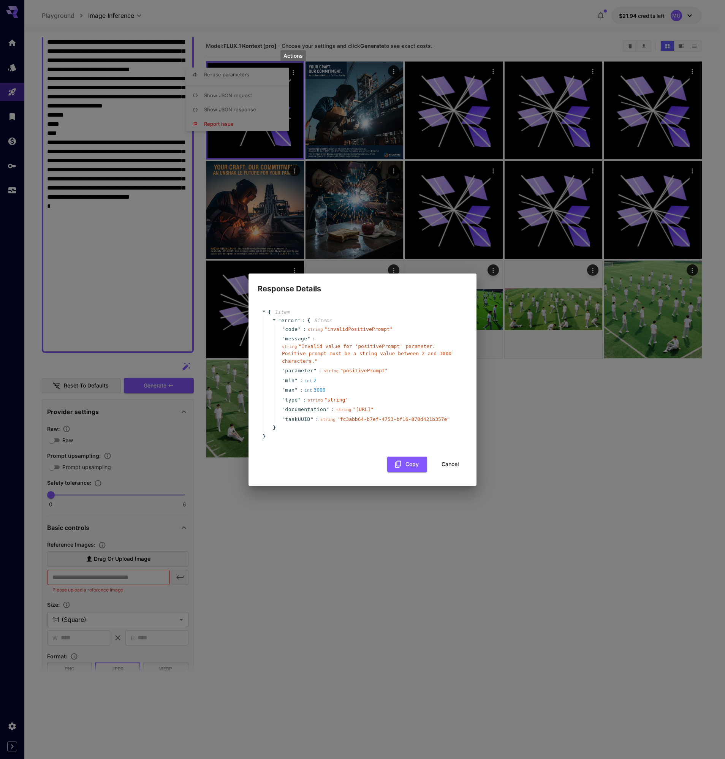
click at [511, 530] on div "Response Details { 1 item " error " : { 8 item s " code " : string " invalidPos…" at bounding box center [362, 379] width 725 height 759
click at [452, 468] on button "Cancel" at bounding box center [450, 465] width 34 height 16
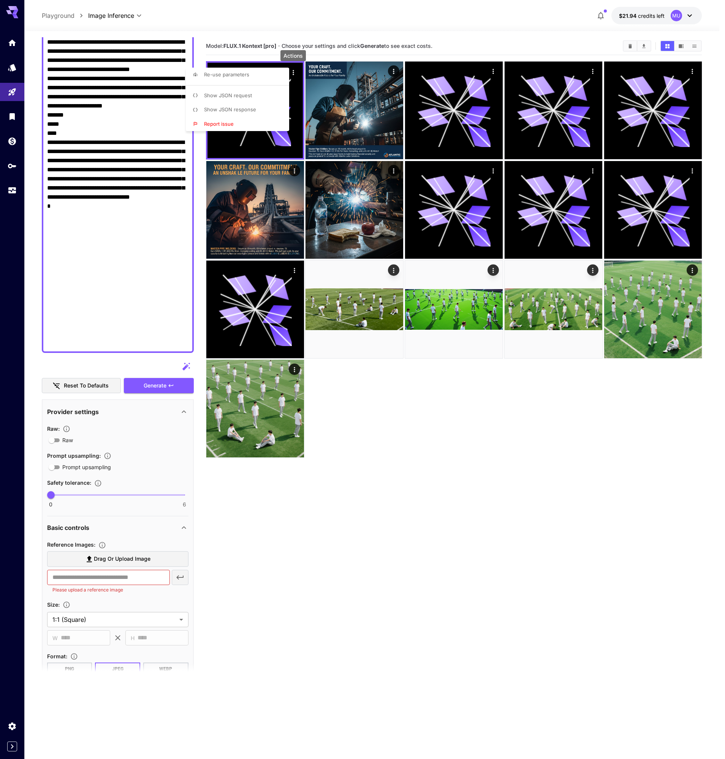
click at [243, 215] on div at bounding box center [362, 379] width 725 height 759
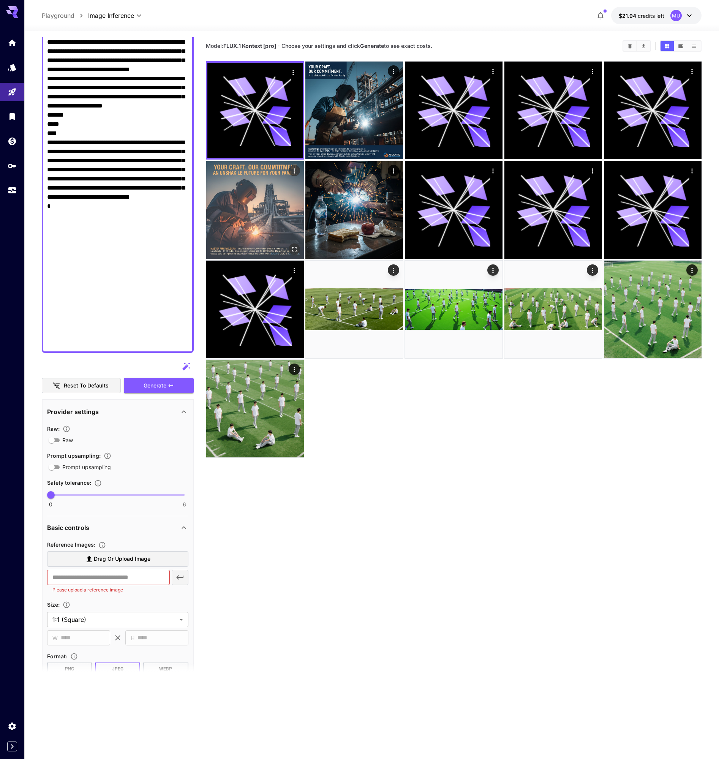
click at [234, 210] on img at bounding box center [255, 210] width 98 height 98
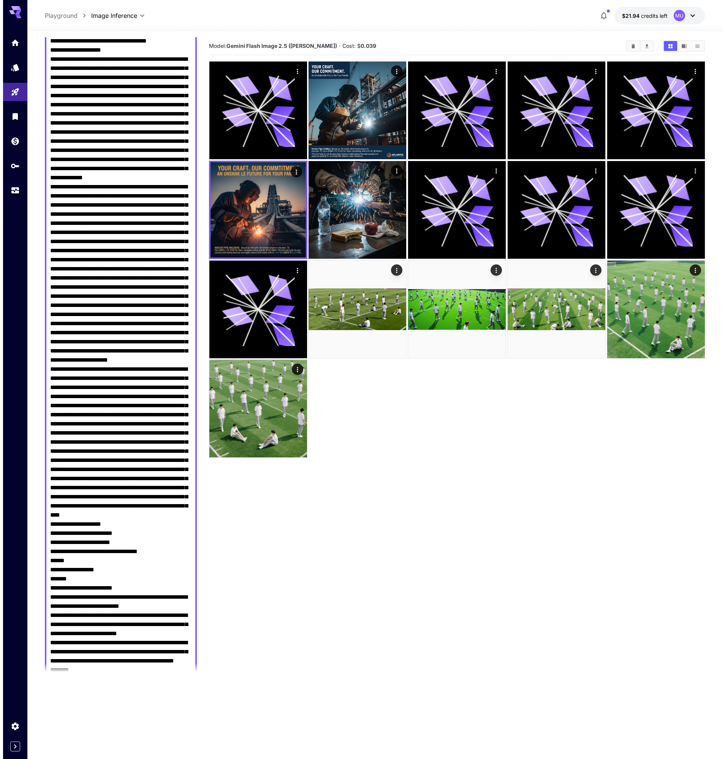
scroll to position [0, 0]
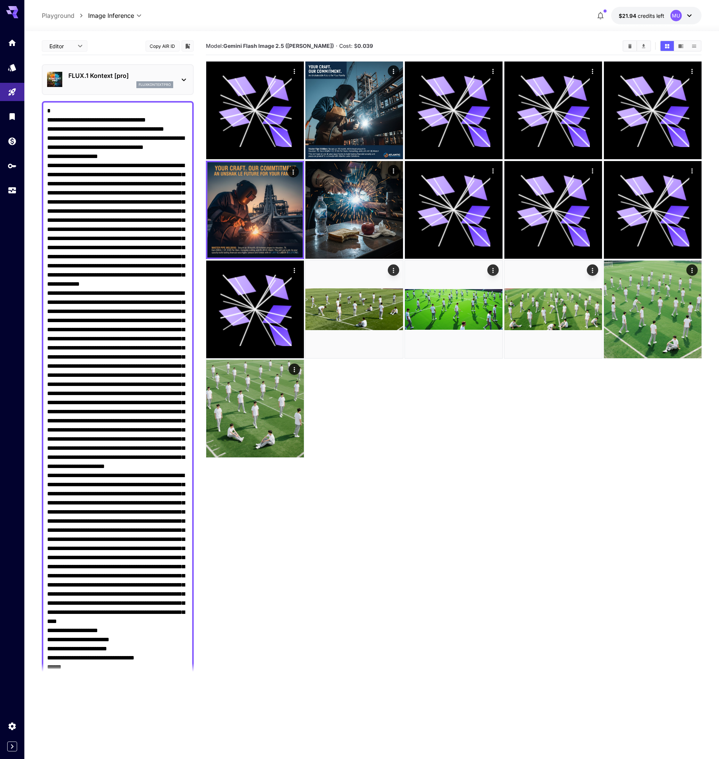
click at [50, 15] on p "Playground" at bounding box center [58, 15] width 33 height 9
click at [181, 77] on icon at bounding box center [183, 79] width 9 height 9
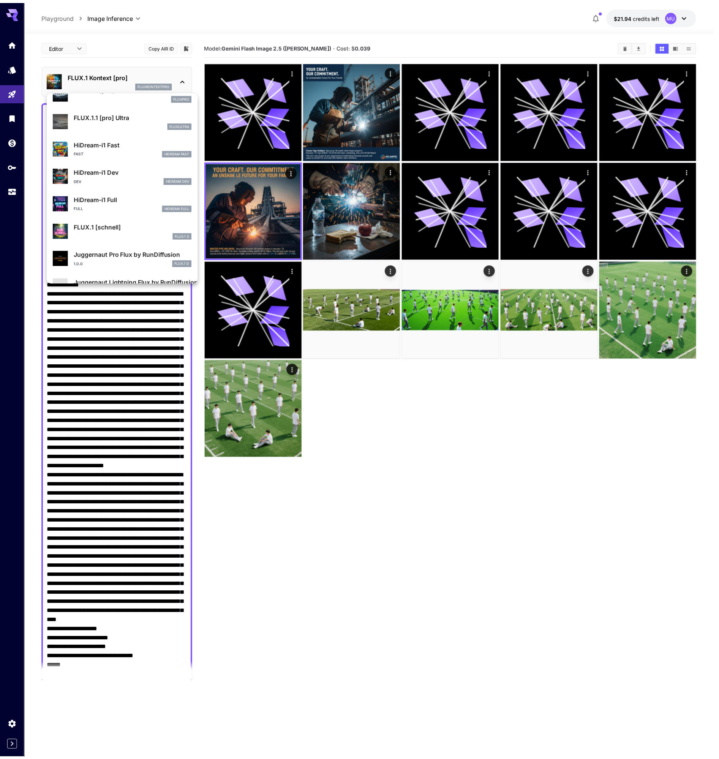
scroll to position [598, 0]
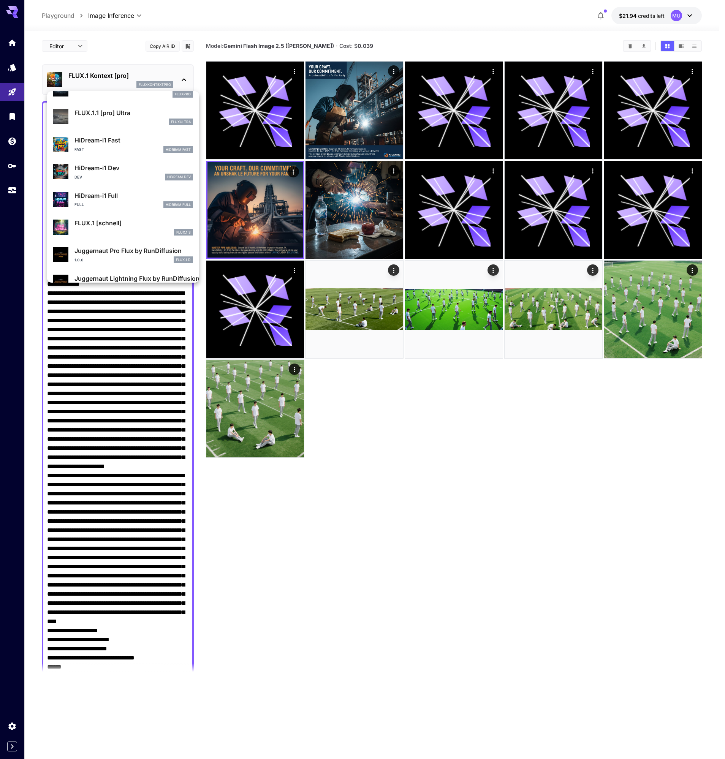
click at [117, 198] on p "HiDream-i1 Full" at bounding box center [133, 195] width 119 height 9
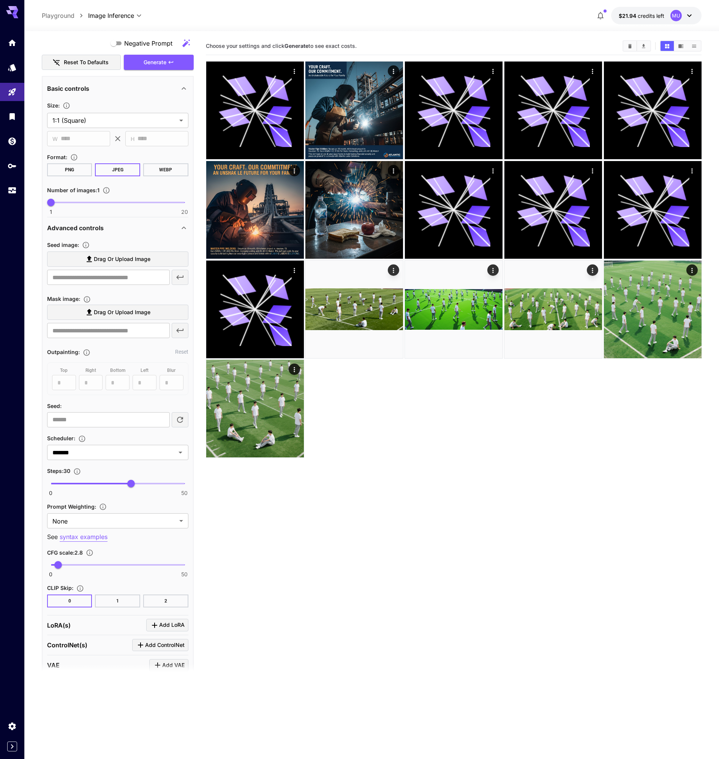
scroll to position [991, 0]
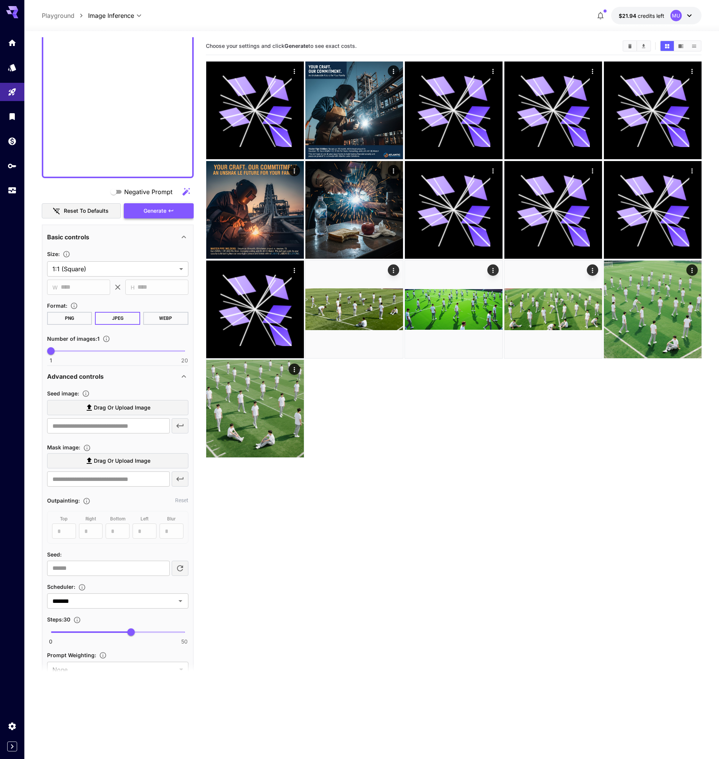
click at [171, 208] on icon "button" at bounding box center [171, 211] width 6 height 6
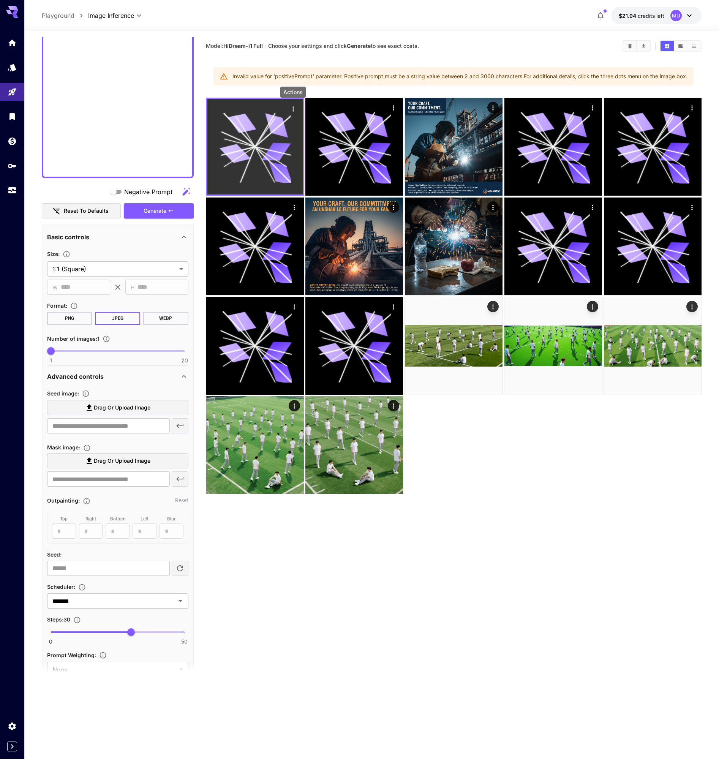
click at [293, 111] on icon "Actions" at bounding box center [292, 108] width 1 height 5
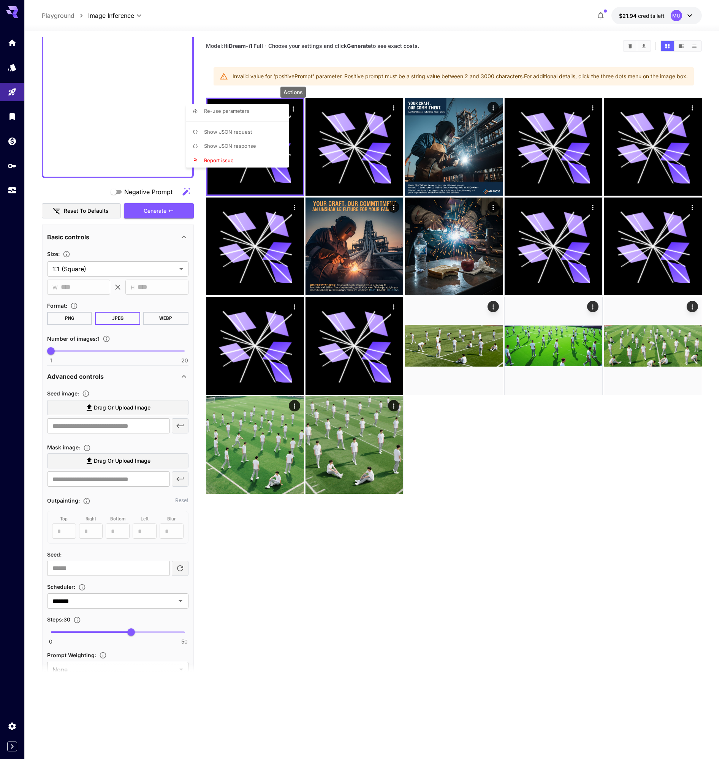
click at [245, 144] on span "Show JSON response" at bounding box center [230, 146] width 52 height 6
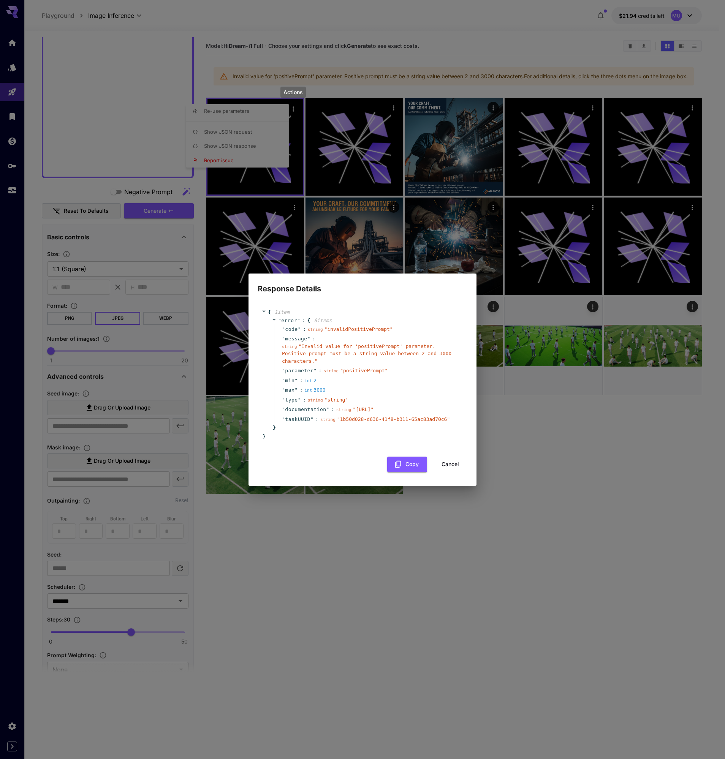
click at [331, 376] on div "" min " : int 2" at bounding box center [368, 381] width 188 height 10
drag, startPoint x: 330, startPoint y: 383, endPoint x: 302, endPoint y: 383, distance: 27.4
click at [302, 385] on div "" max " : int 3000" at bounding box center [368, 390] width 188 height 10
click at [395, 405] on div "" documentation " : string " [URL] "" at bounding box center [368, 410] width 188 height 10
click at [141, 160] on div "Response Details { 1 item " error " : { 8 item s " code " : string " invalidPos…" at bounding box center [362, 379] width 725 height 759
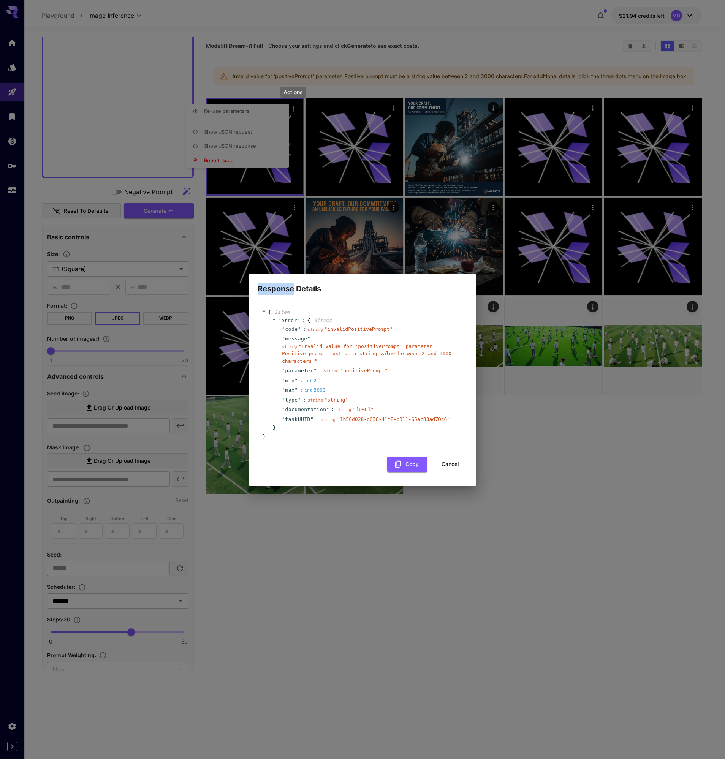
click at [141, 160] on div "Response Details { 1 item " error " : { 8 item s " code " : string " invalidPos…" at bounding box center [362, 379] width 725 height 759
click at [125, 165] on div "Response Details { 1 item " error " : { 8 item s " code " : string " invalidPos…" at bounding box center [362, 379] width 725 height 759
click at [124, 165] on div "Response Details { 1 item " error " : { 8 item s " code " : string " invalidPos…" at bounding box center [362, 379] width 725 height 759
click at [454, 472] on button "Cancel" at bounding box center [450, 465] width 34 height 16
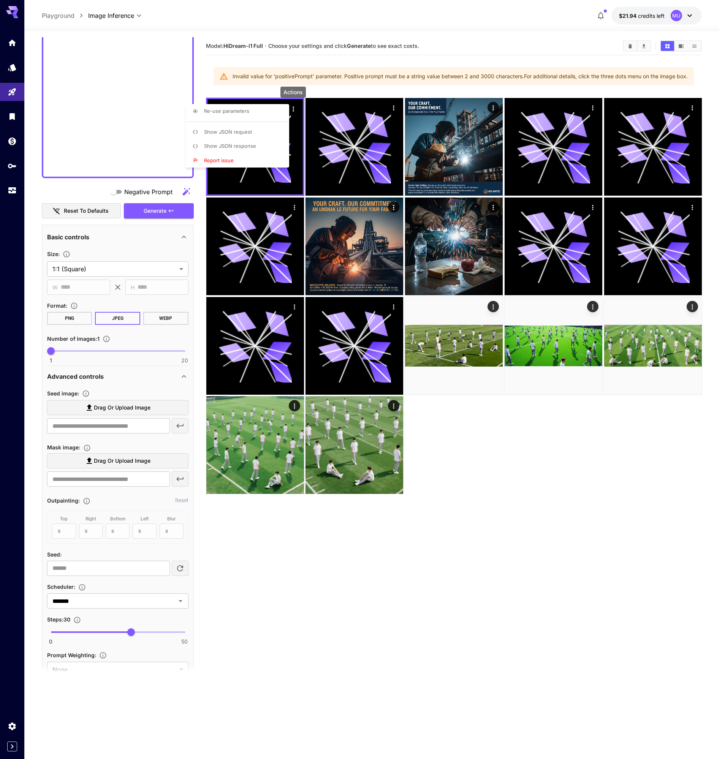
click at [57, 171] on div at bounding box center [362, 379] width 725 height 759
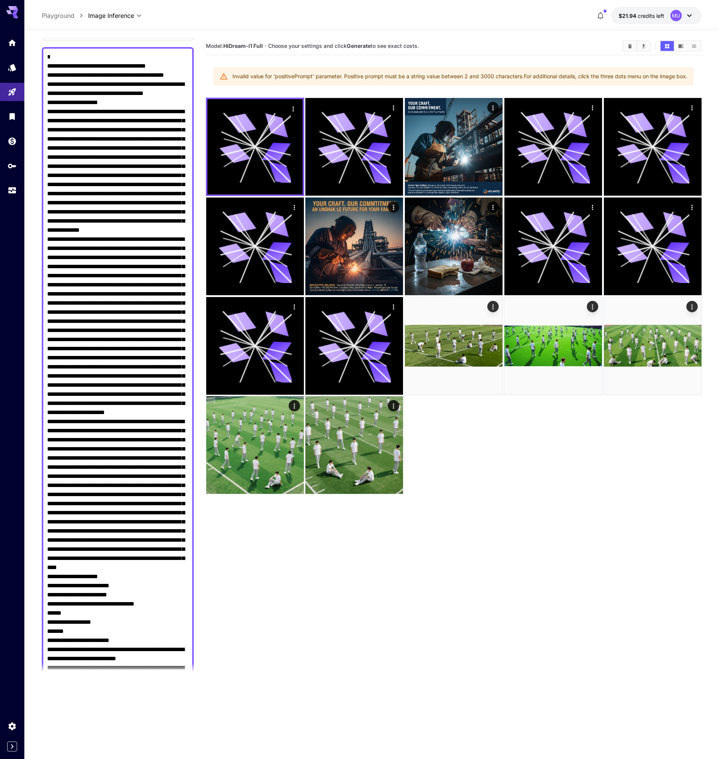
scroll to position [0, 0]
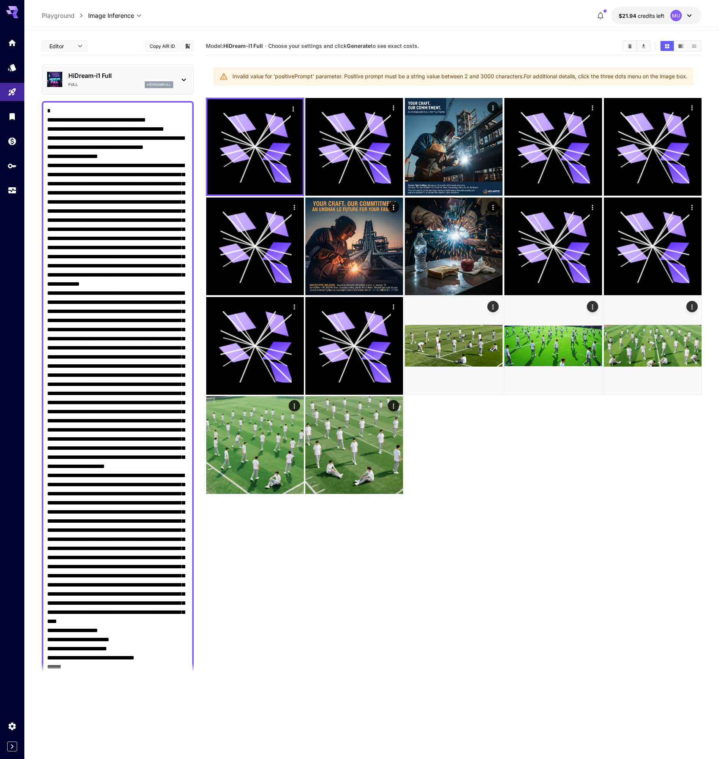
drag, startPoint x: 52, startPoint y: 171, endPoint x: -23, endPoint y: -56, distance: 239.3
click at [0, 0] on html "**********" at bounding box center [359, 409] width 719 height 819
click at [101, 77] on p "HiDream-i1 Full" at bounding box center [120, 75] width 105 height 9
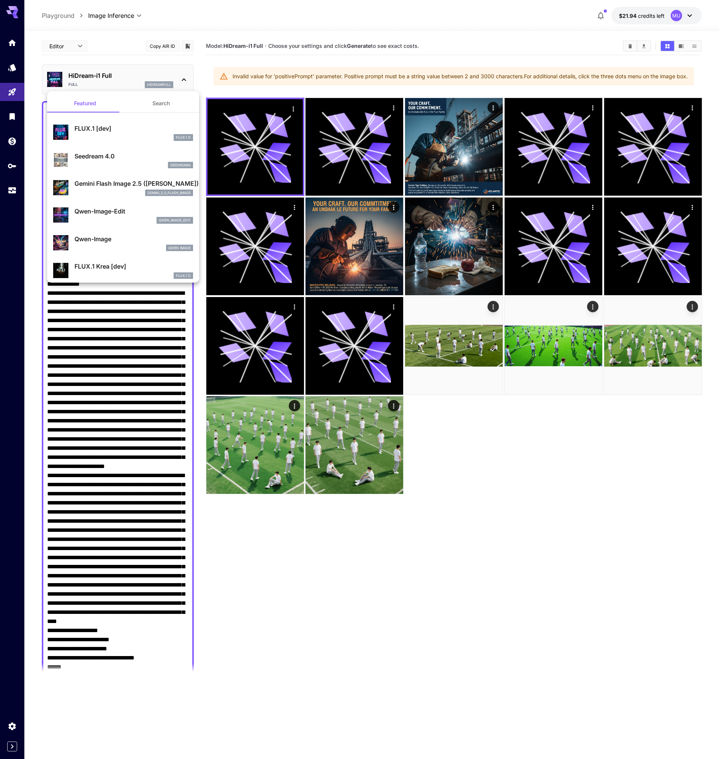
click at [115, 158] on p "Seedream 4.0" at bounding box center [133, 156] width 119 height 9
type input "**********"
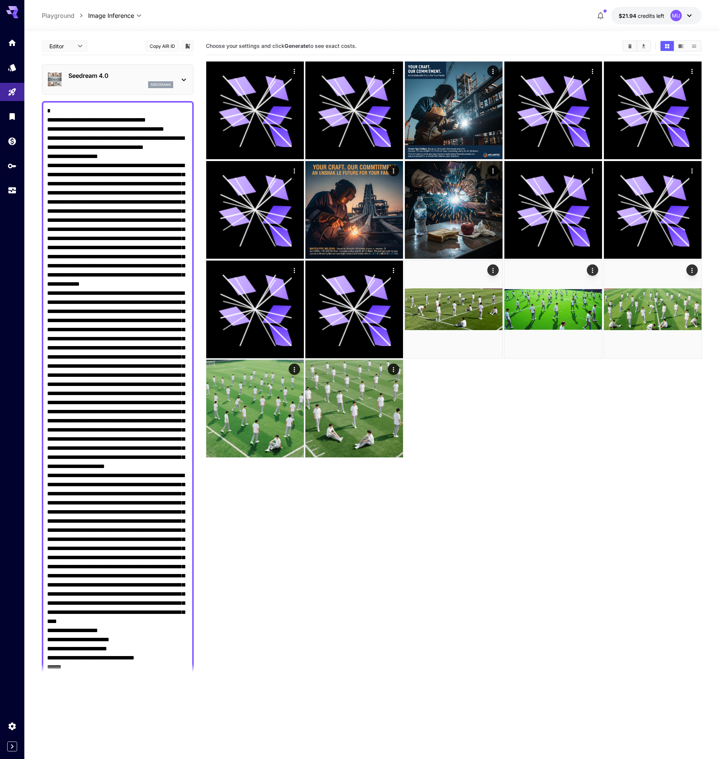
drag, startPoint x: 46, startPoint y: 109, endPoint x: 160, endPoint y: 399, distance: 312.0
click at [160, 399] on div at bounding box center [118, 635] width 152 height 1068
click at [160, 399] on textarea "Negative Prompt" at bounding box center [117, 634] width 141 height 1057
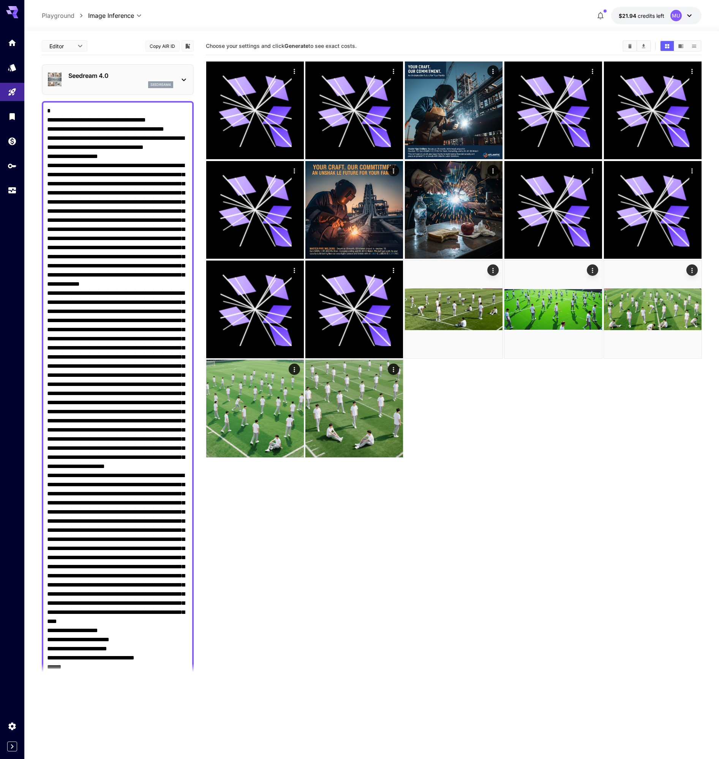
click at [160, 399] on textarea "Negative Prompt" at bounding box center [117, 634] width 141 height 1057
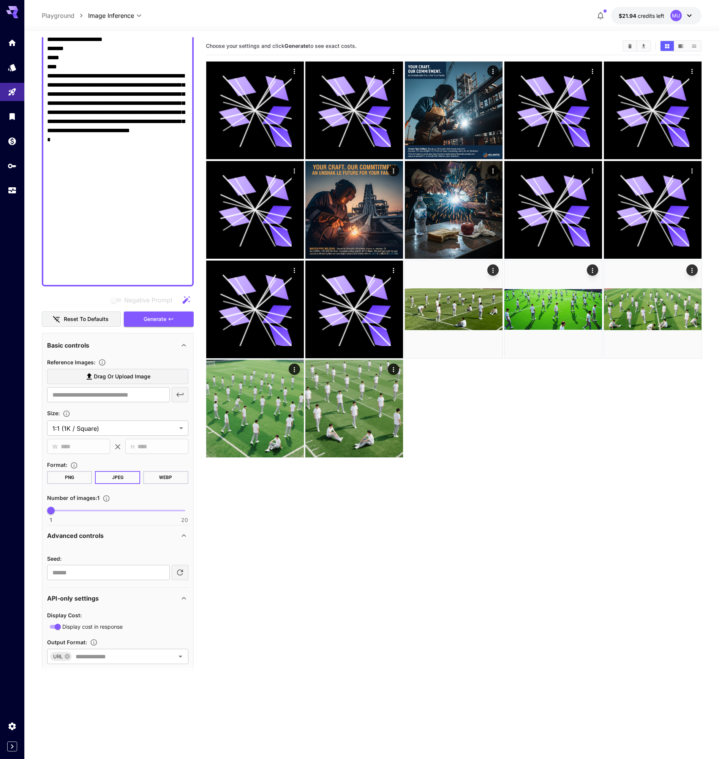
scroll to position [792, 0]
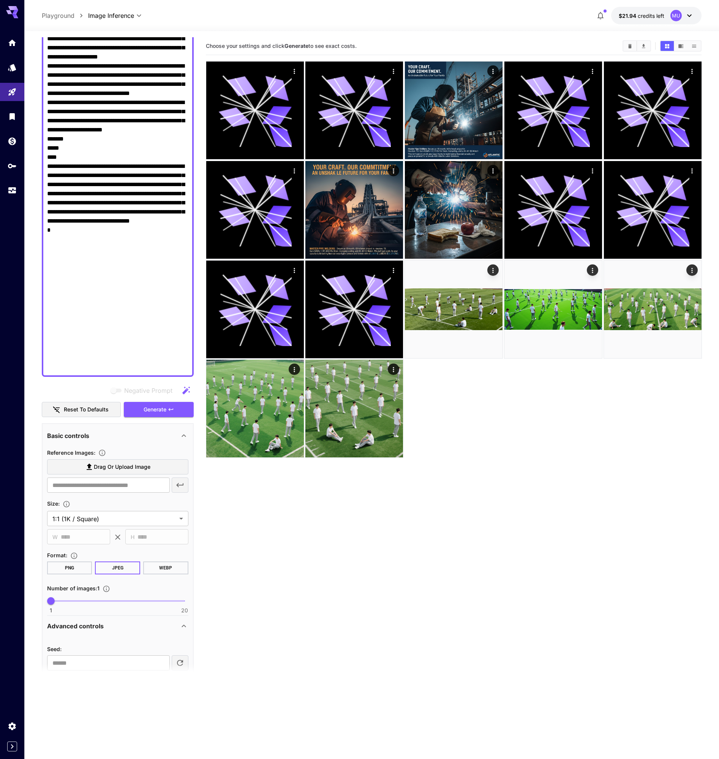
drag, startPoint x: 51, startPoint y: 371, endPoint x: 35, endPoint y: 198, distance: 174.7
click at [35, 197] on section "**********" at bounding box center [371, 425] width 695 height 788
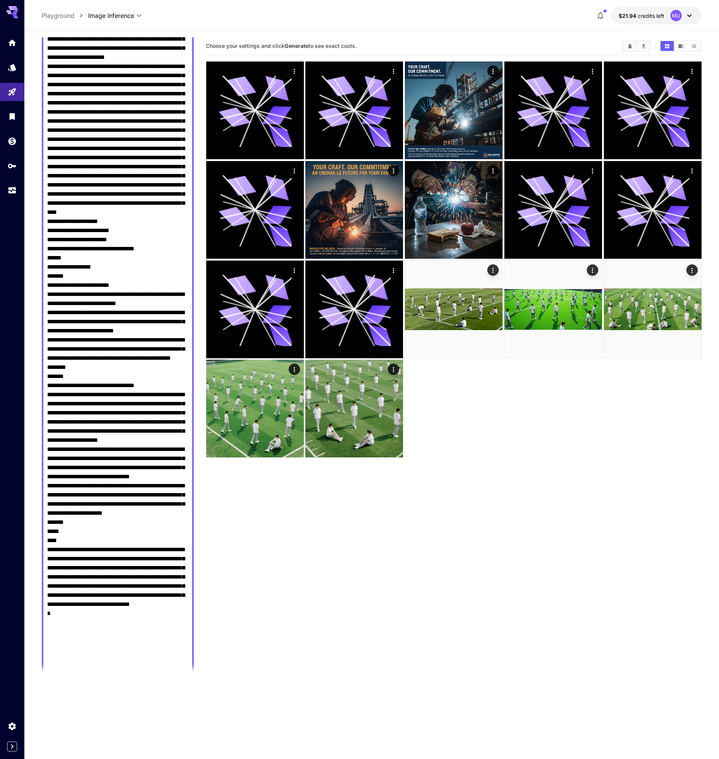
scroll to position [0, 0]
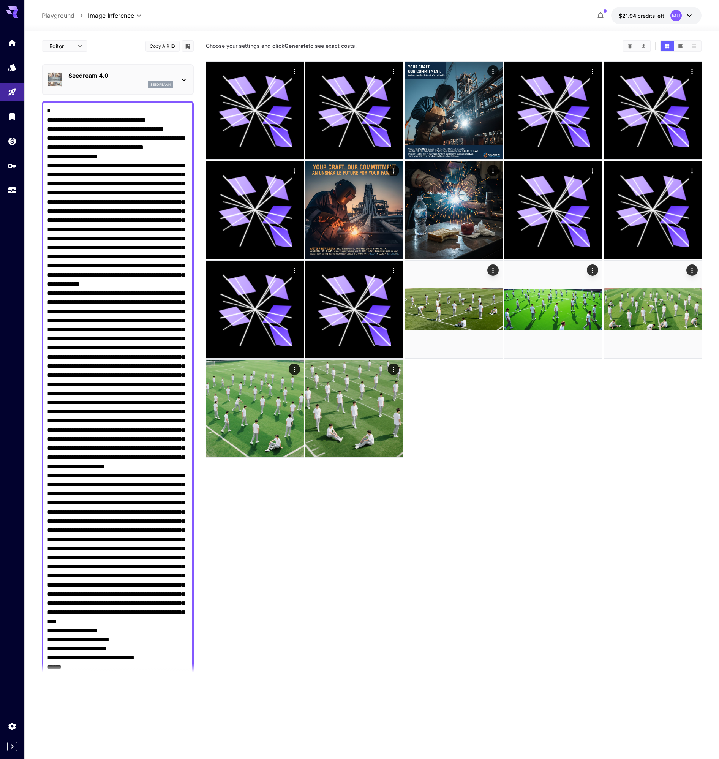
drag, startPoint x: 52, startPoint y: 357, endPoint x: 55, endPoint y: -18, distance: 375.3
click at [55, 0] on html "**********" at bounding box center [359, 409] width 719 height 819
paste textarea "**********"
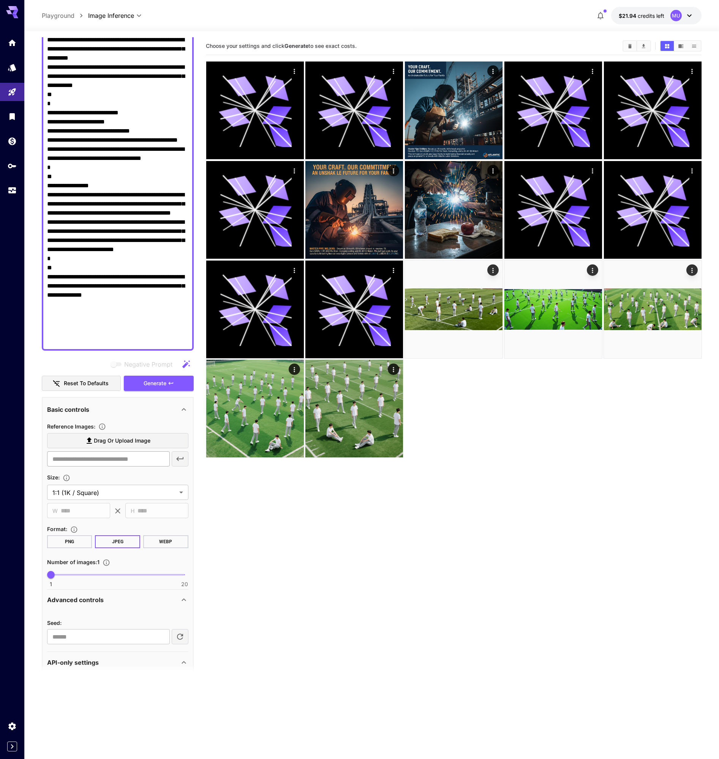
scroll to position [393, 0]
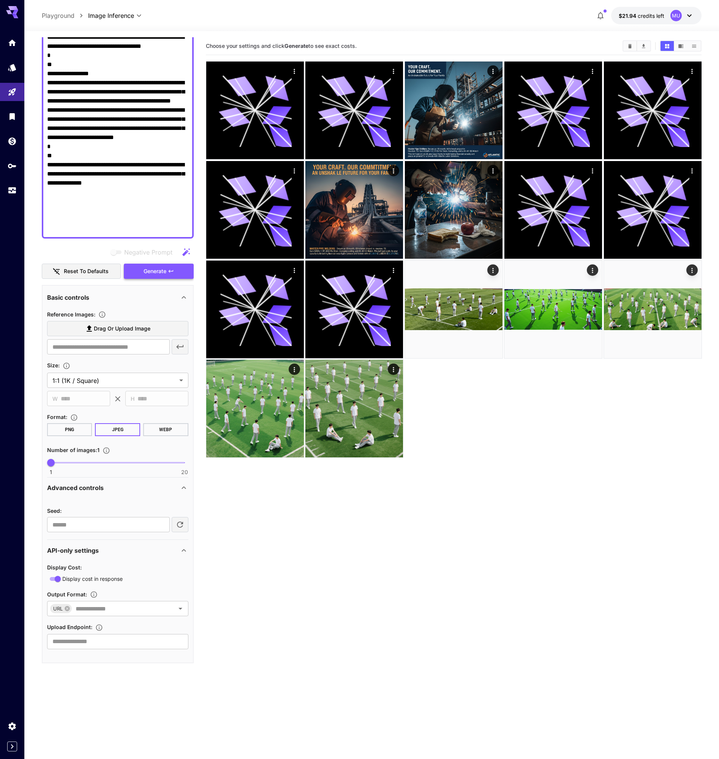
type textarea "**********"
click at [152, 270] on span "Generate" at bounding box center [155, 271] width 23 height 9
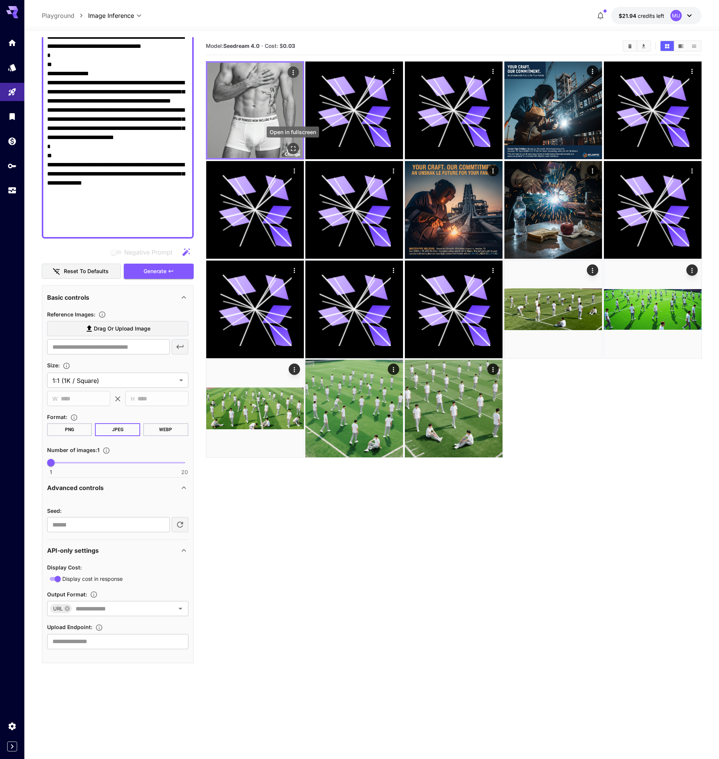
click at [294, 146] on icon "Open in fullscreen" at bounding box center [293, 148] width 5 height 5
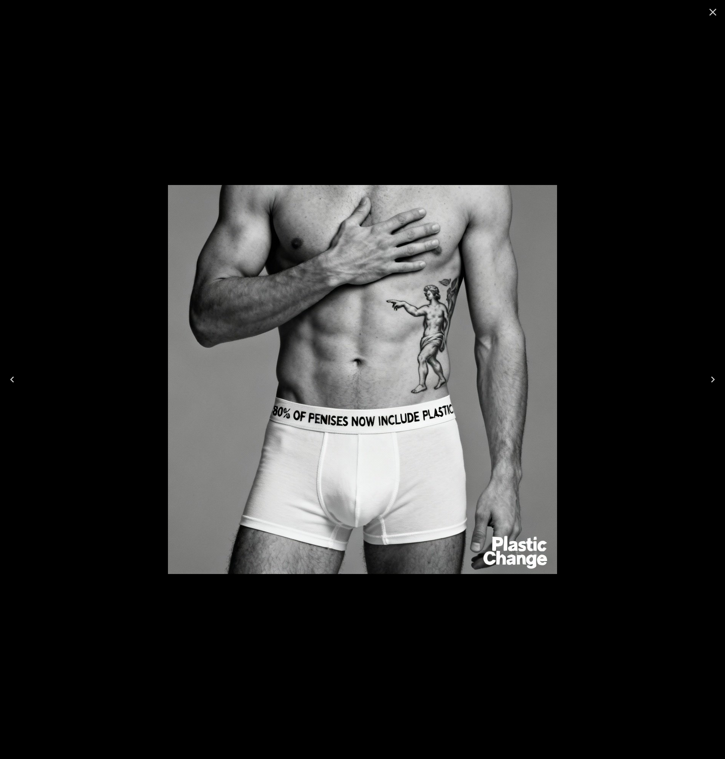
click at [715, 8] on icon "Close" at bounding box center [713, 12] width 12 height 12
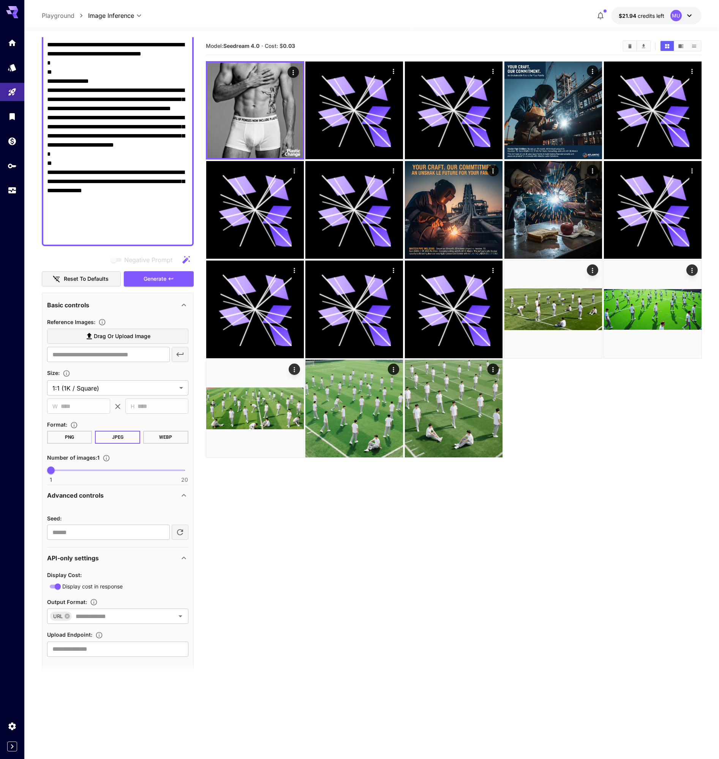
scroll to position [385, 0]
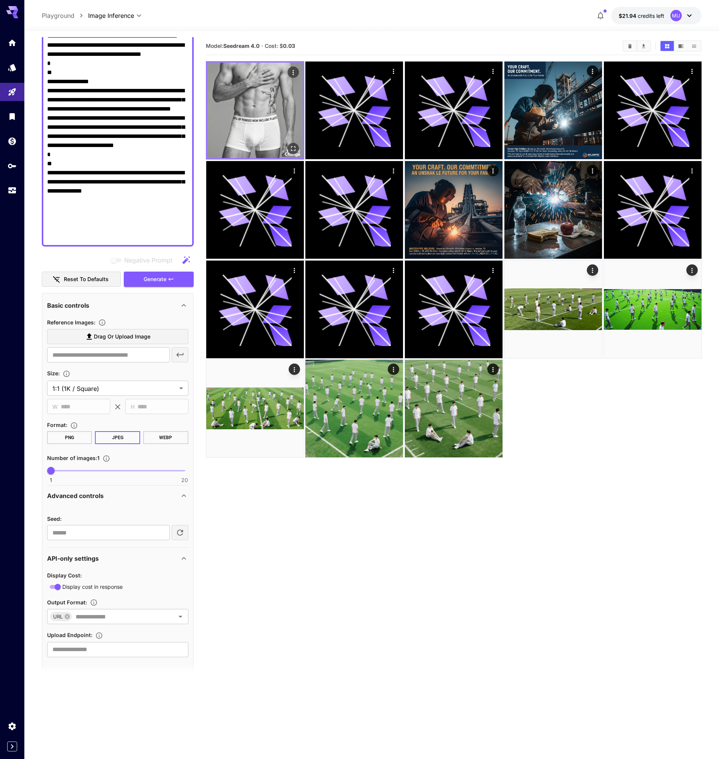
click at [247, 113] on img at bounding box center [254, 110] width 95 height 95
click at [251, 105] on img at bounding box center [254, 110] width 95 height 95
